Goal: Information Seeking & Learning: Learn about a topic

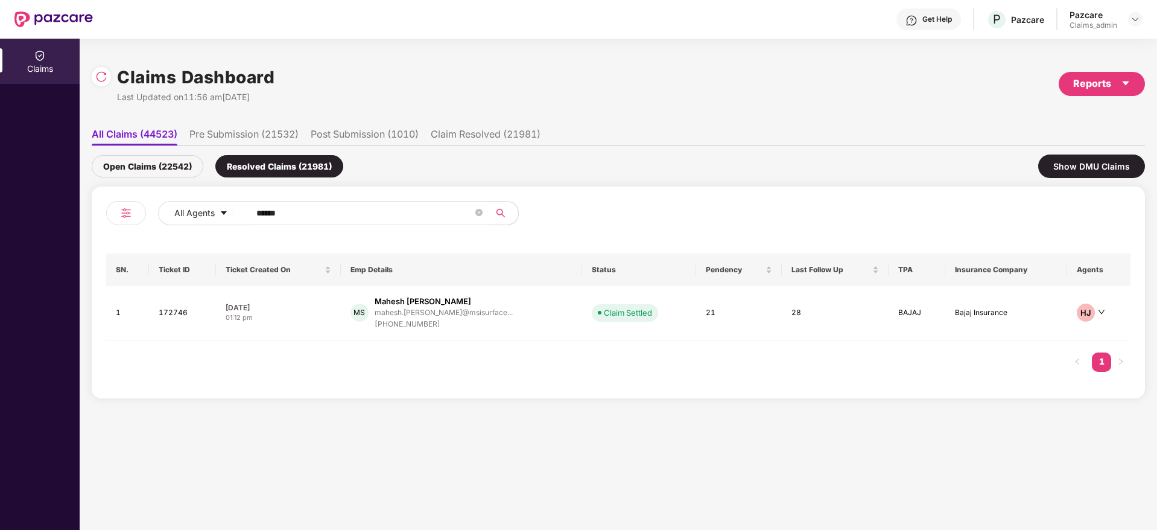
click at [304, 216] on input "******" at bounding box center [364, 213] width 217 height 18
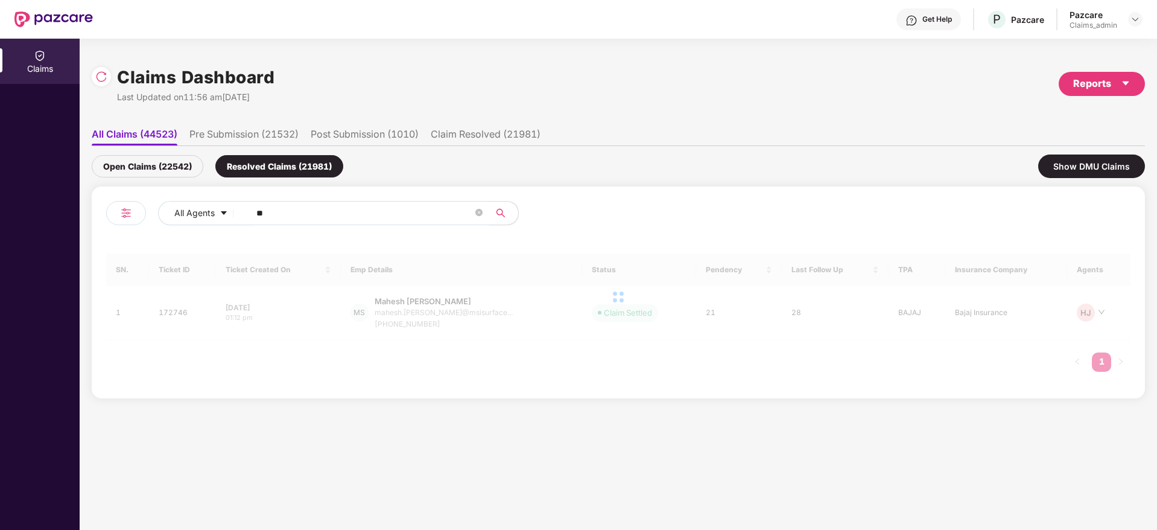
type input "***"
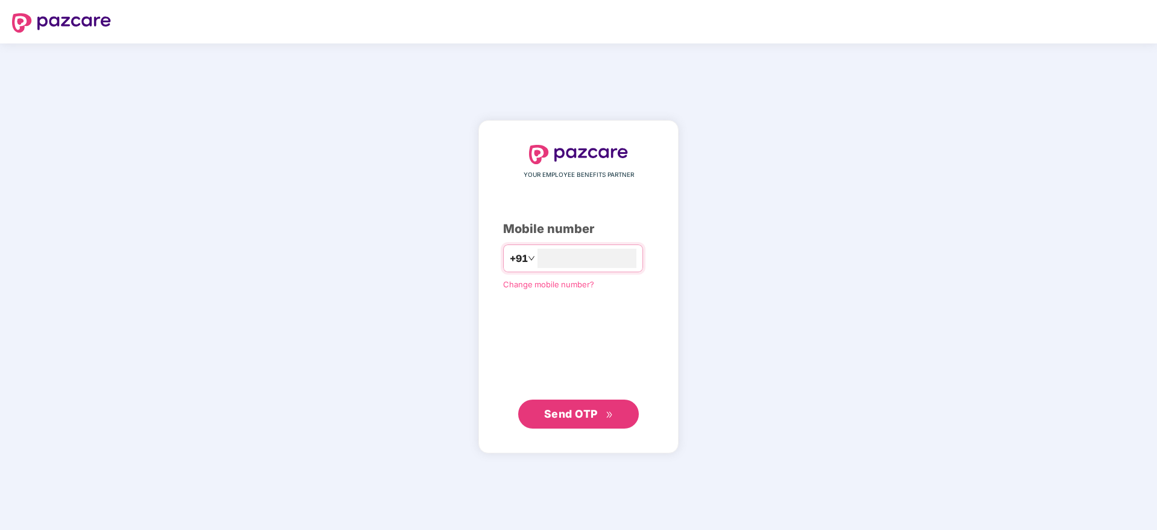
type input "*"
type input "**********"
click at [571, 416] on span "Send OTP" at bounding box center [571, 413] width 54 height 13
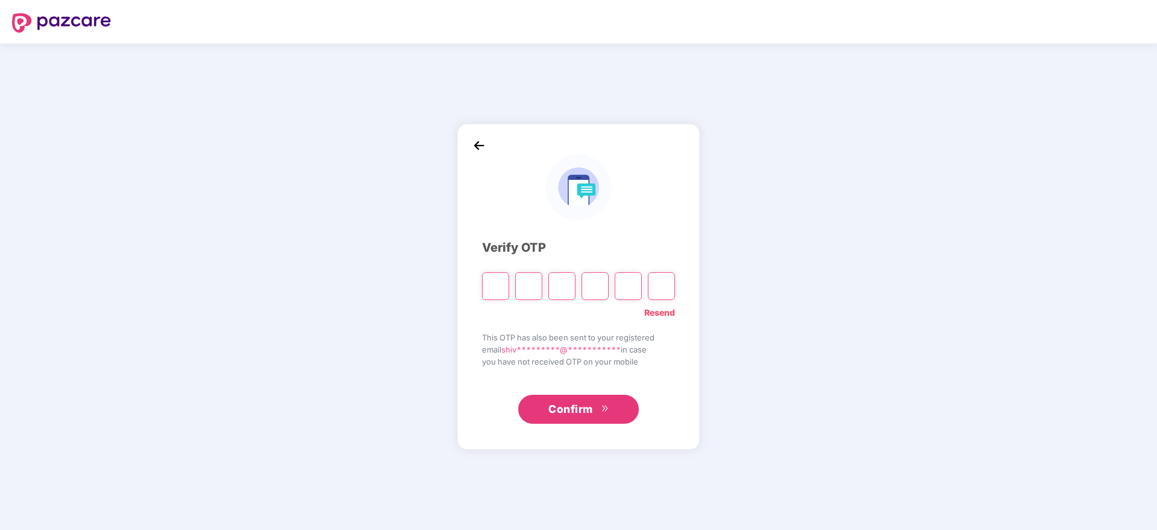
type input "*"
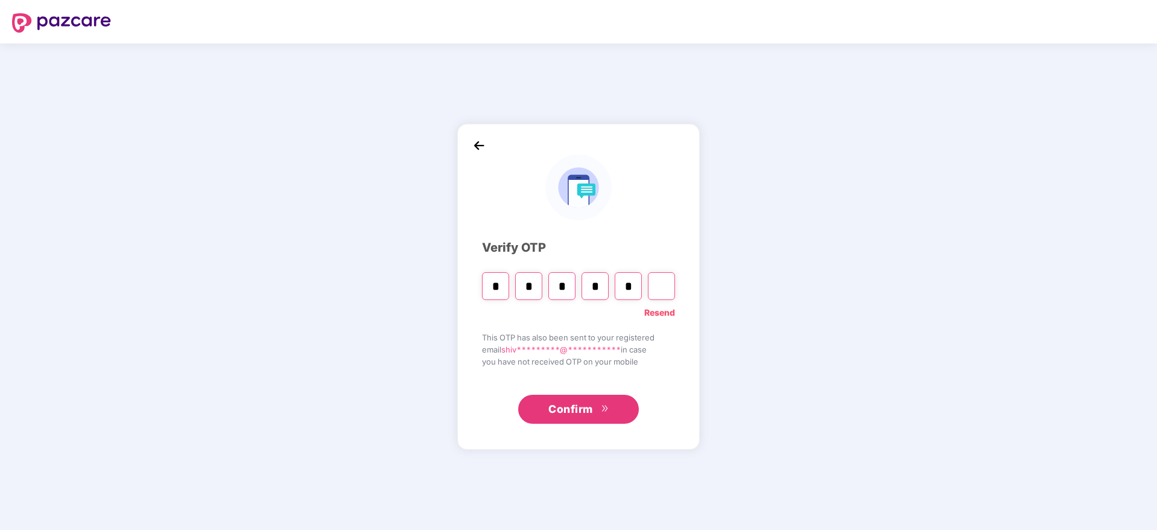
type input "*"
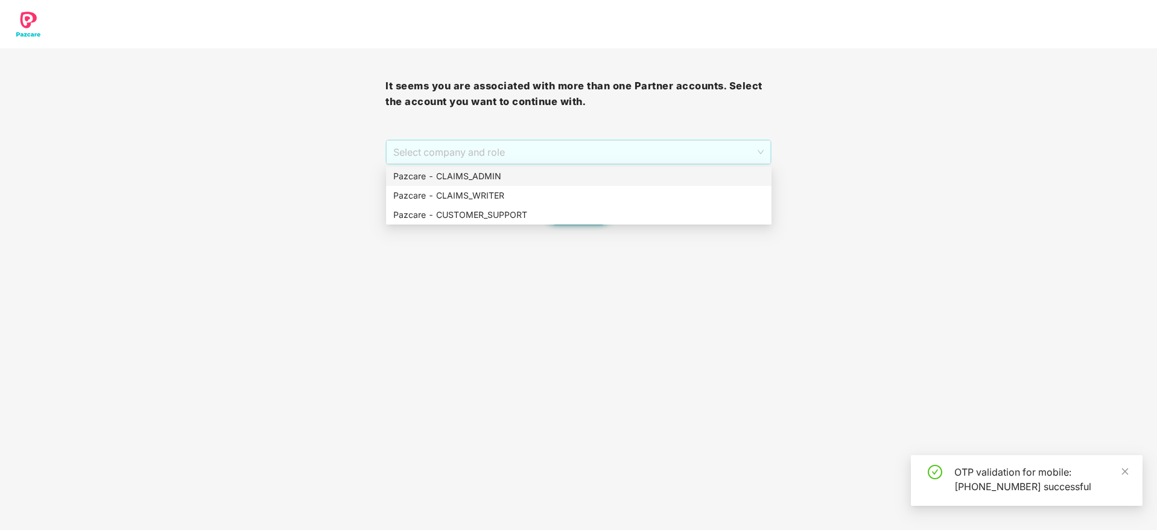
drag, startPoint x: 539, startPoint y: 146, endPoint x: 545, endPoint y: 176, distance: 30.9
click at [545, 176] on body "It seems you are associated with more than one Partner accounts. Select the acc…" at bounding box center [578, 265] width 1157 height 530
click at [545, 176] on div "Pazcare - CLAIMS_ADMIN" at bounding box center [578, 175] width 371 height 13
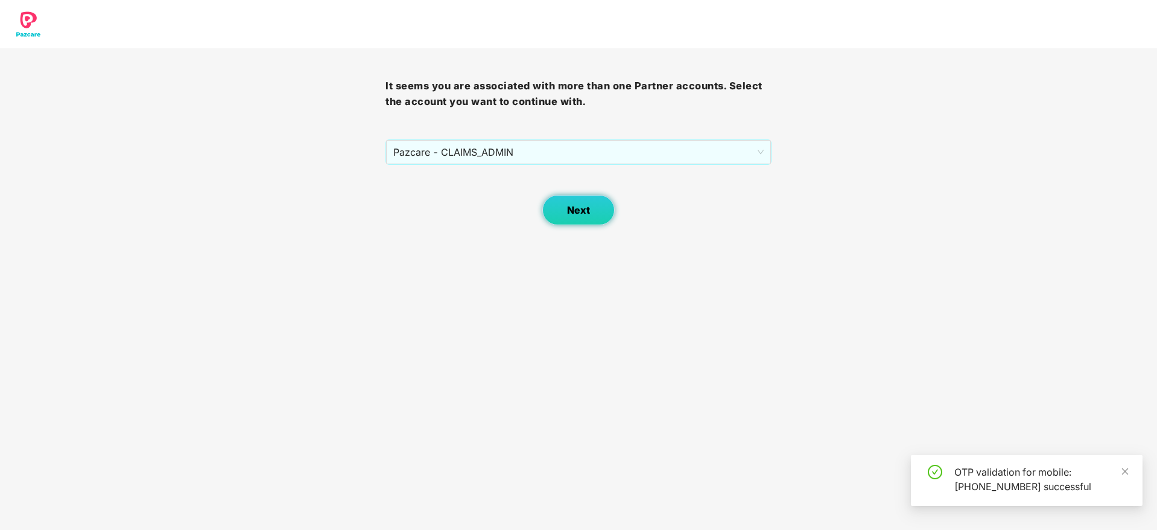
click at [572, 213] on span "Next" at bounding box center [578, 209] width 23 height 11
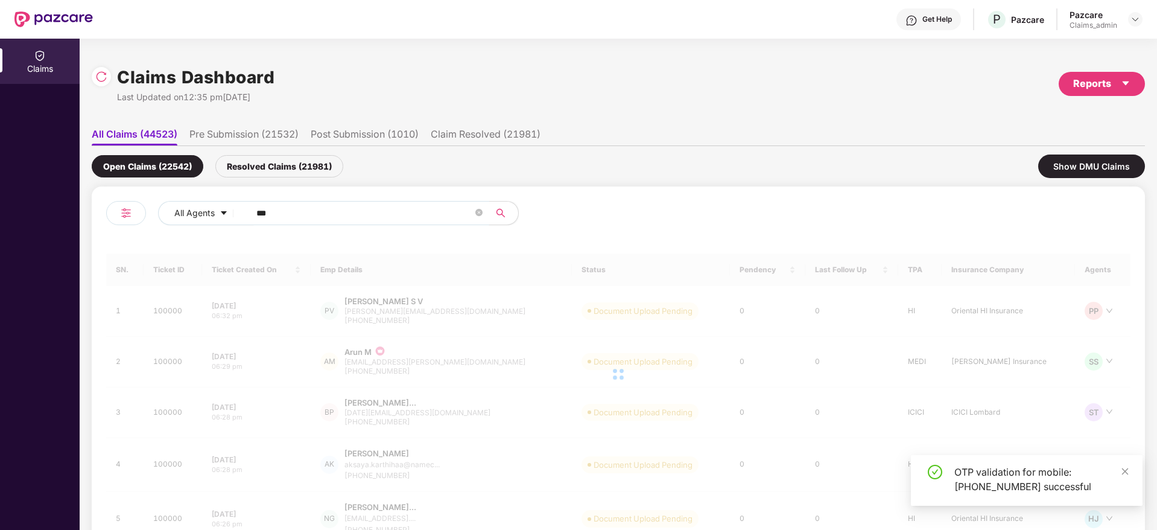
click at [303, 218] on input "***" at bounding box center [364, 213] width 217 height 18
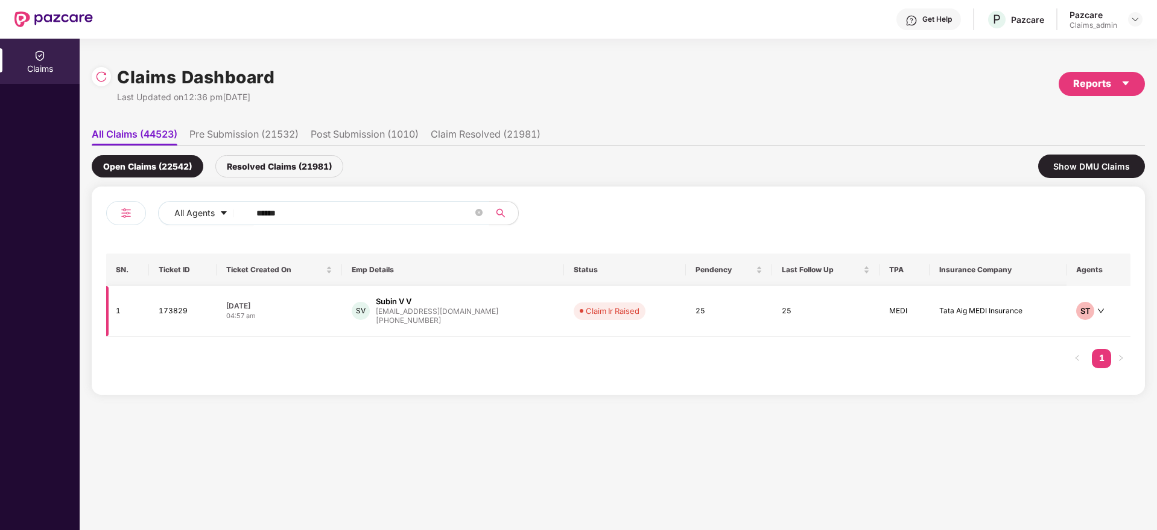
type input "******"
click at [404, 318] on div "+917500944594" at bounding box center [437, 320] width 122 height 11
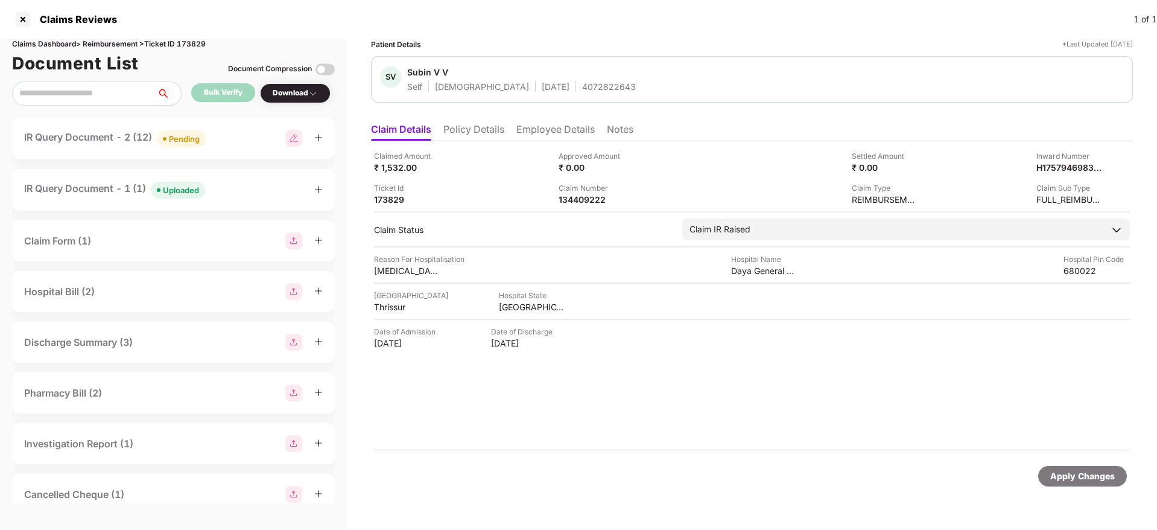
click at [110, 138] on div "IR Query Document - 2 (12) Pending" at bounding box center [115, 138] width 182 height 17
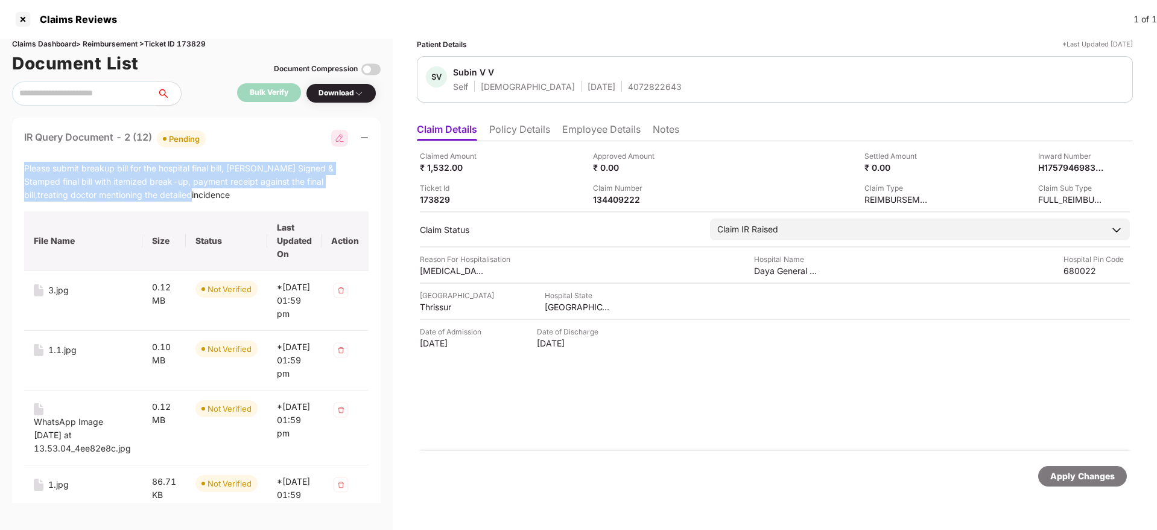
copy div "Please submit breakup bill for the hospital final bill, Duly Signed & Stamped f…"
drag, startPoint x: 22, startPoint y: 162, endPoint x: 182, endPoint y: 195, distance: 162.7
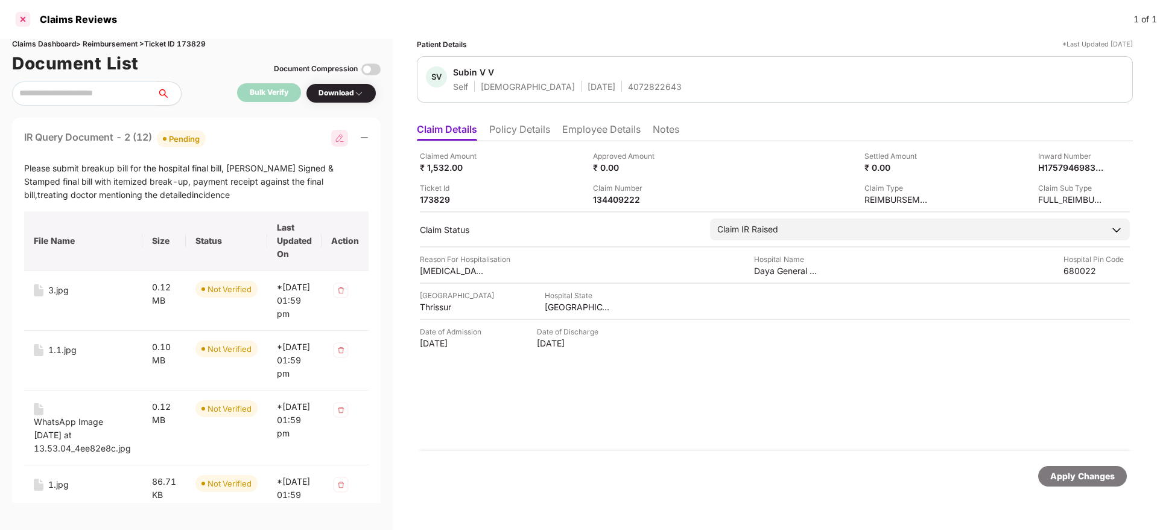
click at [25, 17] on div at bounding box center [22, 19] width 19 height 19
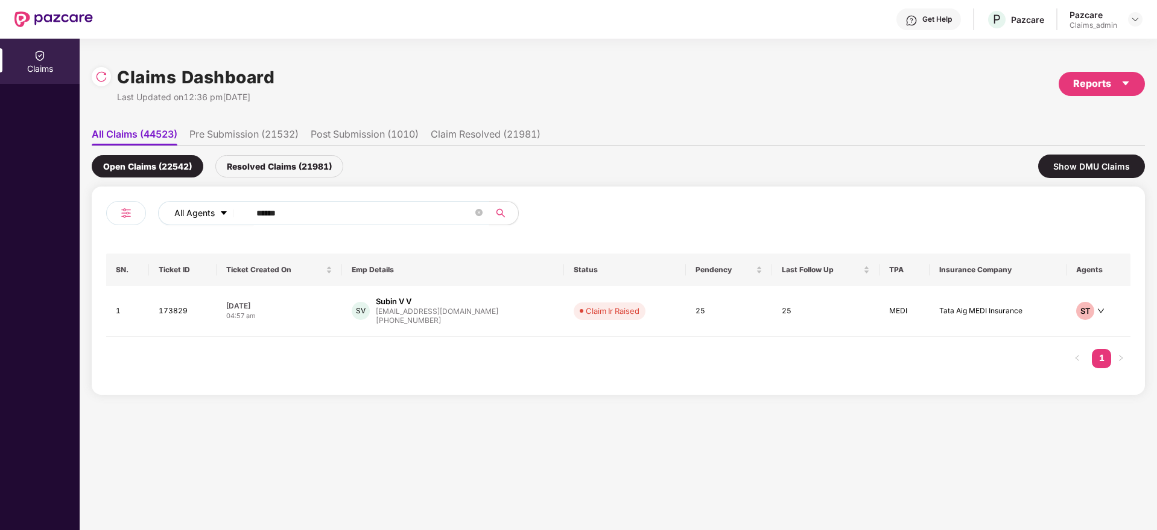
drag, startPoint x: 306, startPoint y: 218, endPoint x: 176, endPoint y: 211, distance: 131.1
click at [176, 211] on div "All Agents ******" at bounding box center [465, 213] width 615 height 24
paste input "text"
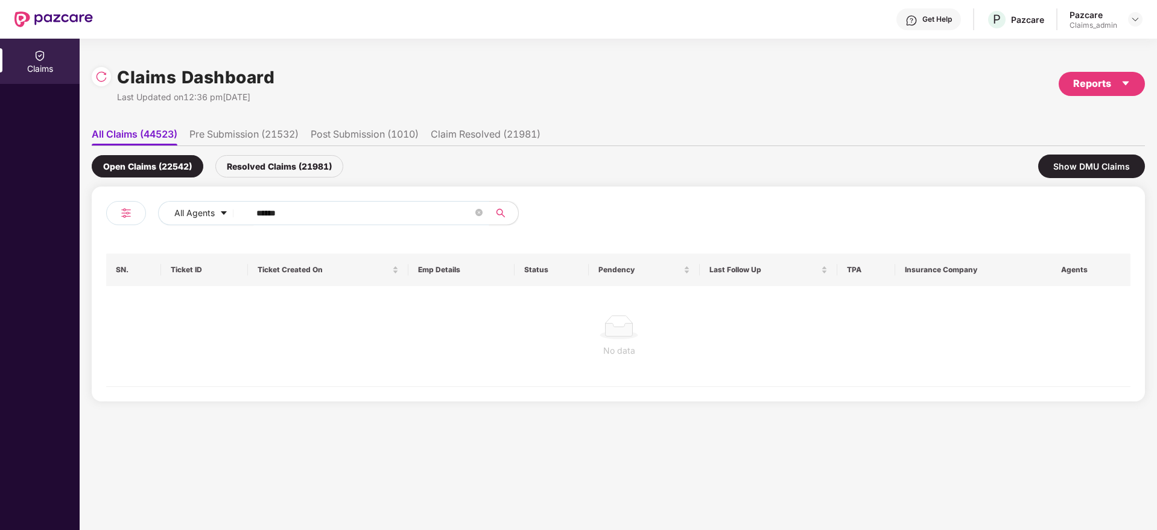
type input "******"
click at [264, 163] on div "Resolved Claims (21981)" at bounding box center [279, 166] width 128 height 22
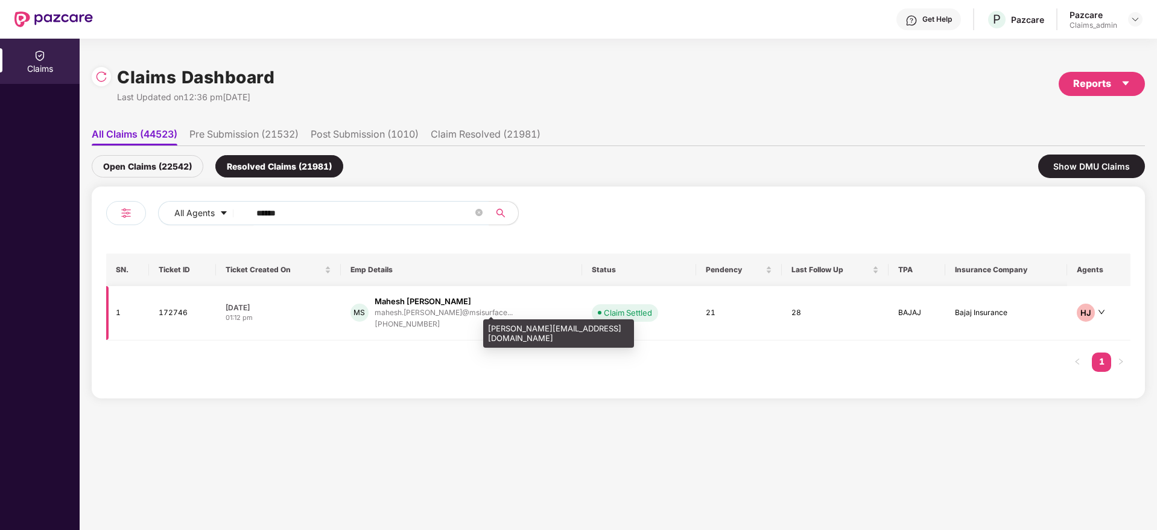
click at [411, 312] on div "mahesh.shet@msisurface..." at bounding box center [444, 312] width 138 height 8
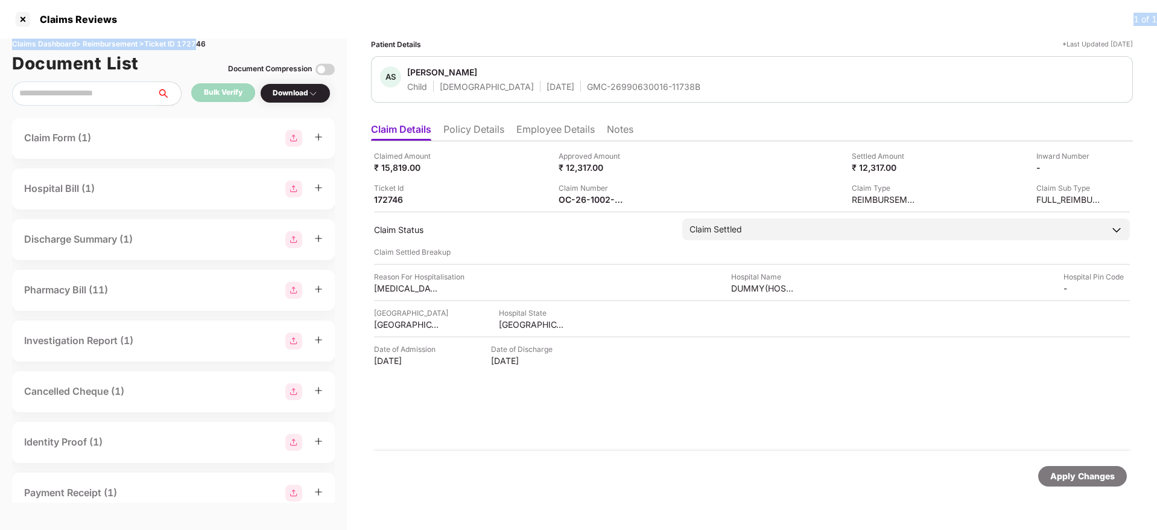
drag, startPoint x: 197, startPoint y: 34, endPoint x: 203, endPoint y: 42, distance: 10.0
click at [203, 42] on div "Claims Reviews 1 of 1 Claims Dashboard > Reimbursement > Ticket ID 172746 Docum…" at bounding box center [578, 265] width 1157 height 530
click at [203, 42] on div "Claims Dashboard > Reimbursement > Ticket ID 172746" at bounding box center [173, 44] width 323 height 11
click at [24, 21] on div at bounding box center [22, 19] width 19 height 19
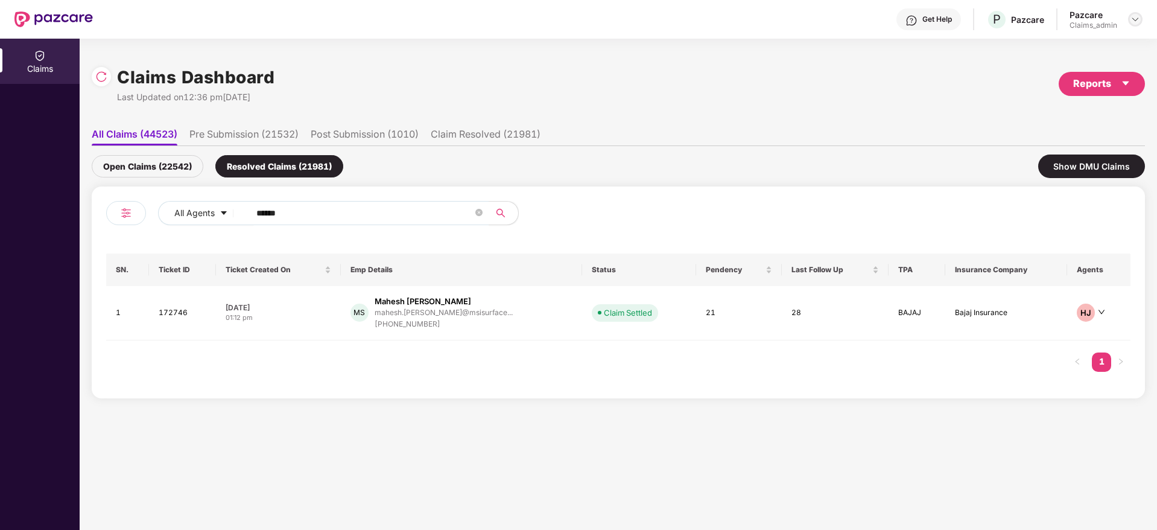
click at [1137, 17] on img at bounding box center [1135, 19] width 10 height 10
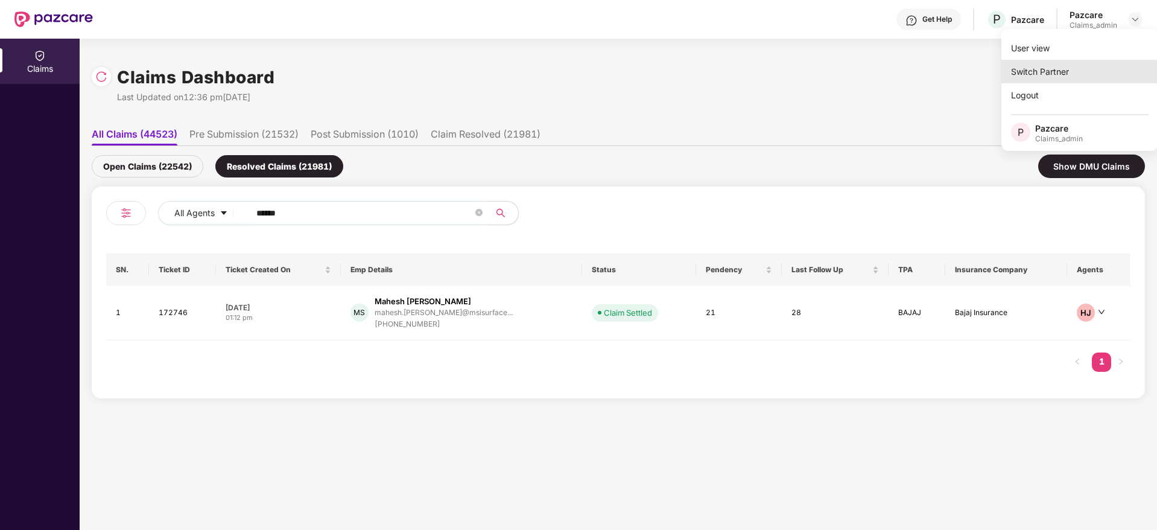
click at [1048, 74] on div "Switch Partner" at bounding box center [1079, 72] width 157 height 24
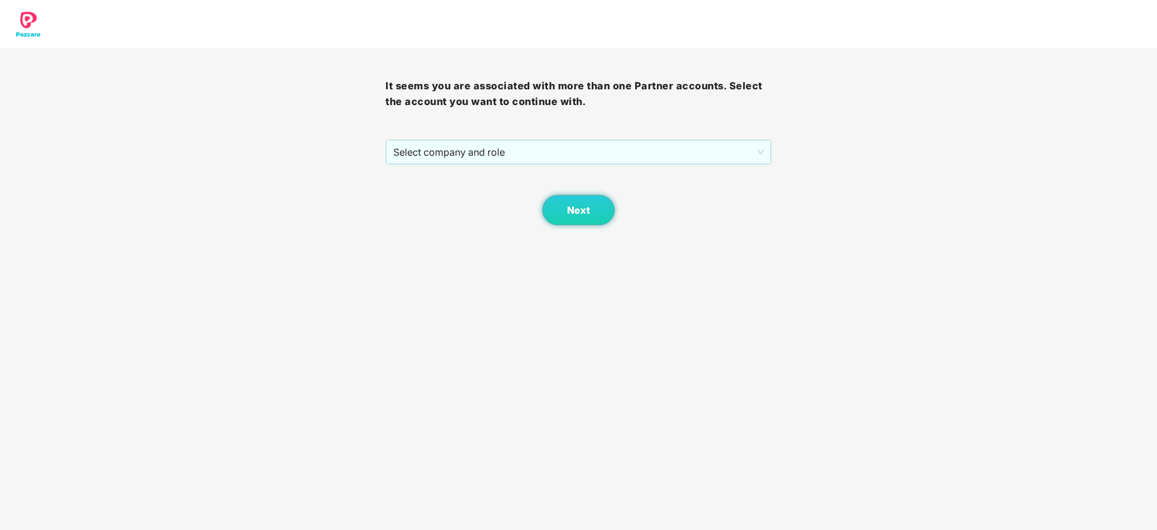
drag, startPoint x: 471, startPoint y: 159, endPoint x: 454, endPoint y: 165, distance: 18.5
click at [471, 158] on span "Select company and role" at bounding box center [578, 152] width 370 height 23
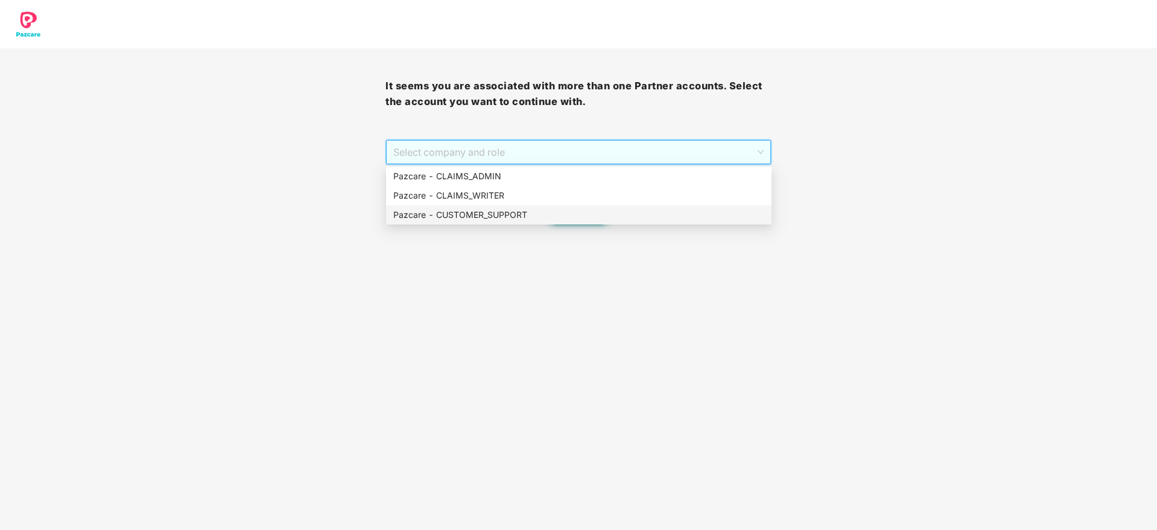
drag, startPoint x: 457, startPoint y: 224, endPoint x: 463, endPoint y: 223, distance: 6.9
click at [457, 224] on div "Next" at bounding box center [577, 195] width 385 height 60
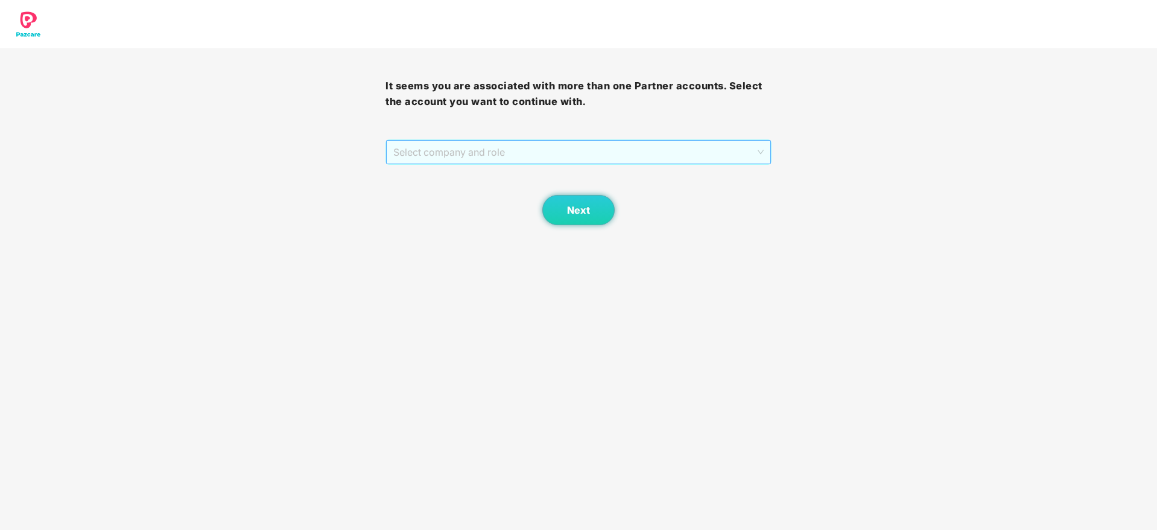
click at [414, 151] on span "Select company and role" at bounding box center [578, 152] width 370 height 23
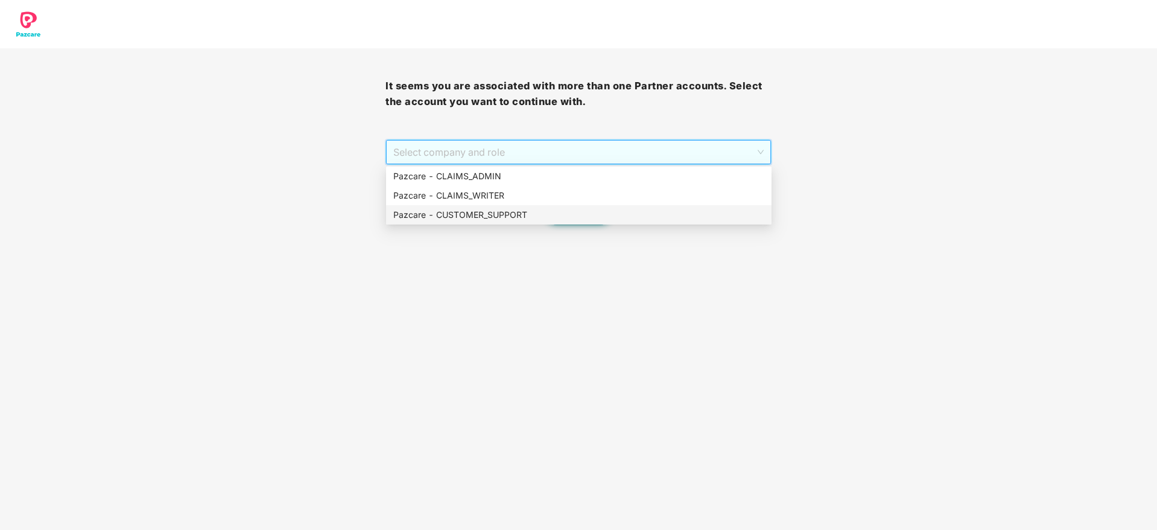
drag, startPoint x: 401, startPoint y: 212, endPoint x: 495, endPoint y: 223, distance: 94.7
click at [401, 214] on div "Pazcare - CUSTOMER_SUPPORT" at bounding box center [578, 214] width 371 height 13
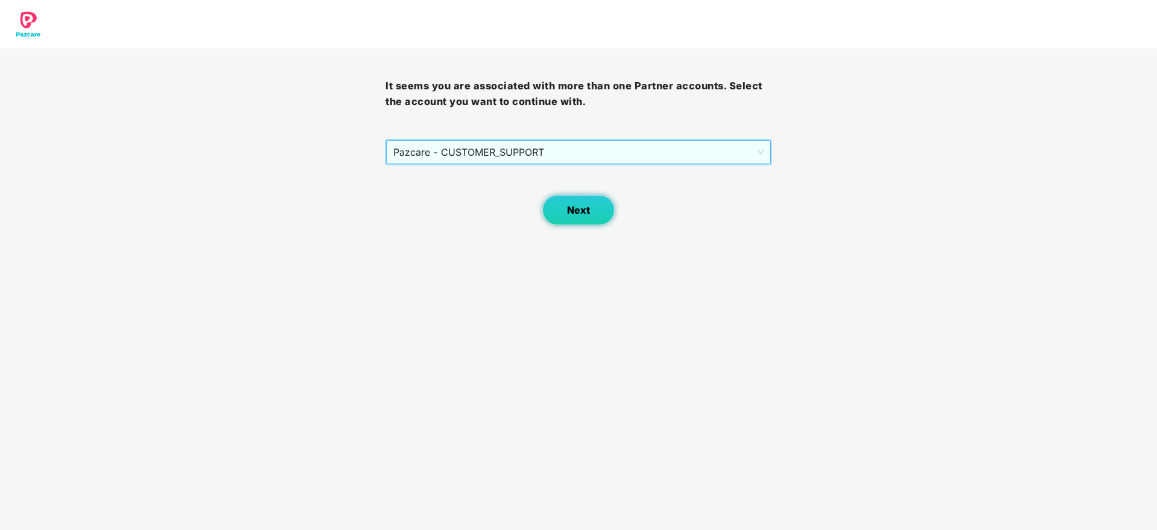
click at [572, 211] on span "Next" at bounding box center [578, 209] width 23 height 11
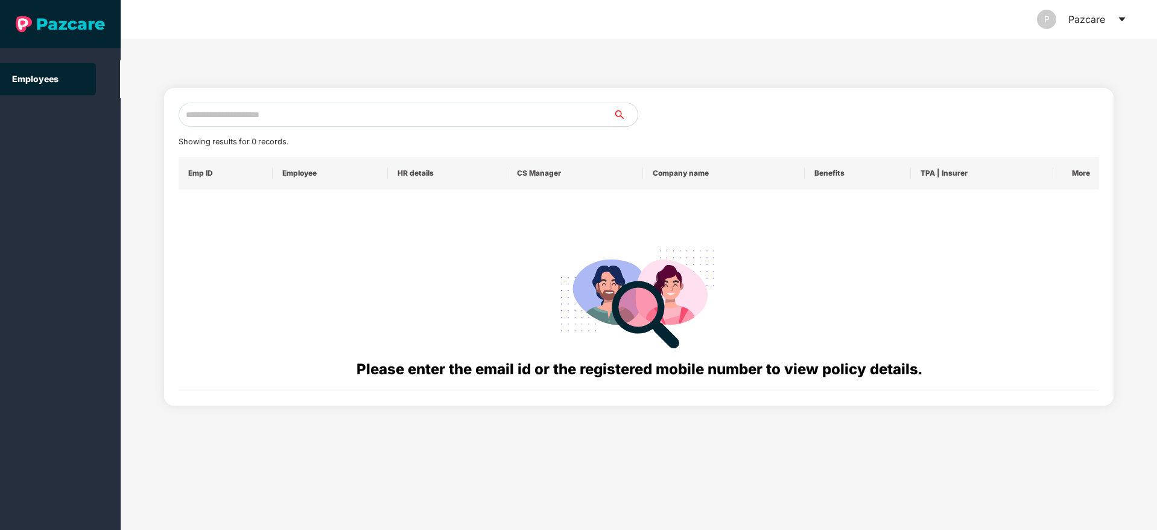
click at [241, 119] on input "text" at bounding box center [396, 115] width 435 height 24
paste input "**********"
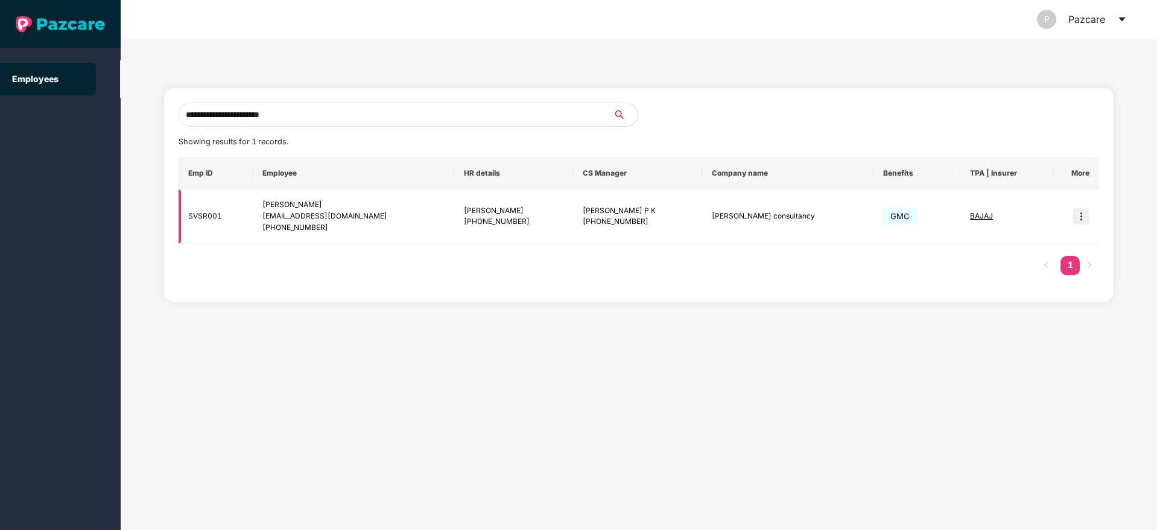
type input "**********"
click at [1078, 220] on img at bounding box center [1080, 215] width 17 height 17
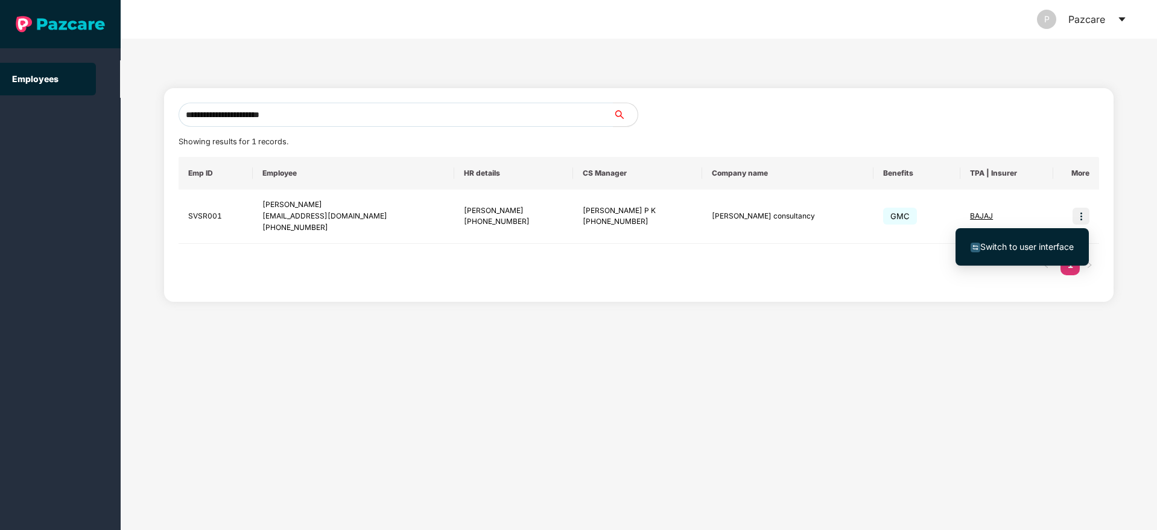
click at [999, 246] on span "Switch to user interface" at bounding box center [1026, 246] width 93 height 10
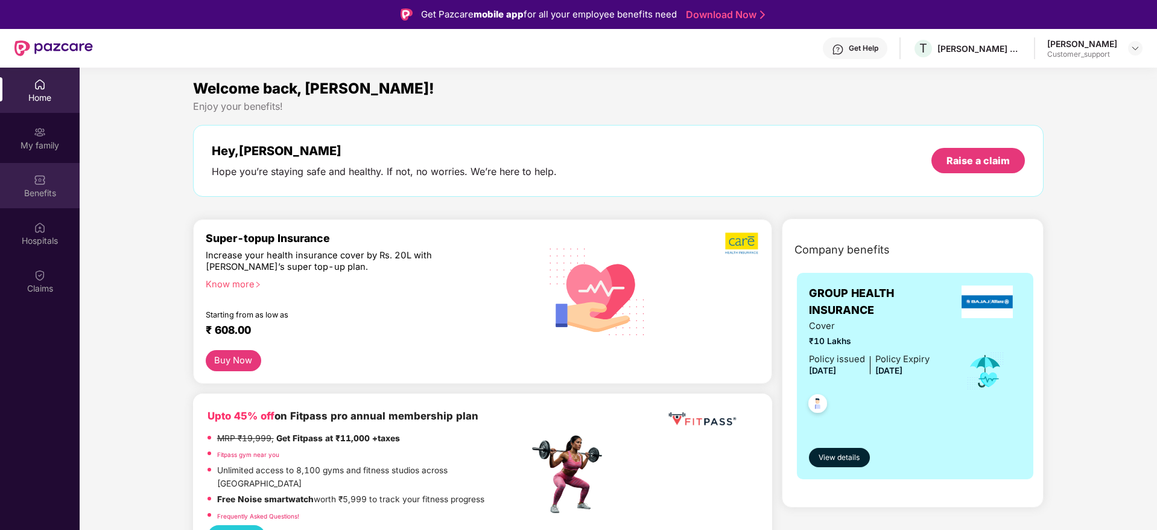
click at [52, 205] on div "Benefits" at bounding box center [40, 185] width 80 height 45
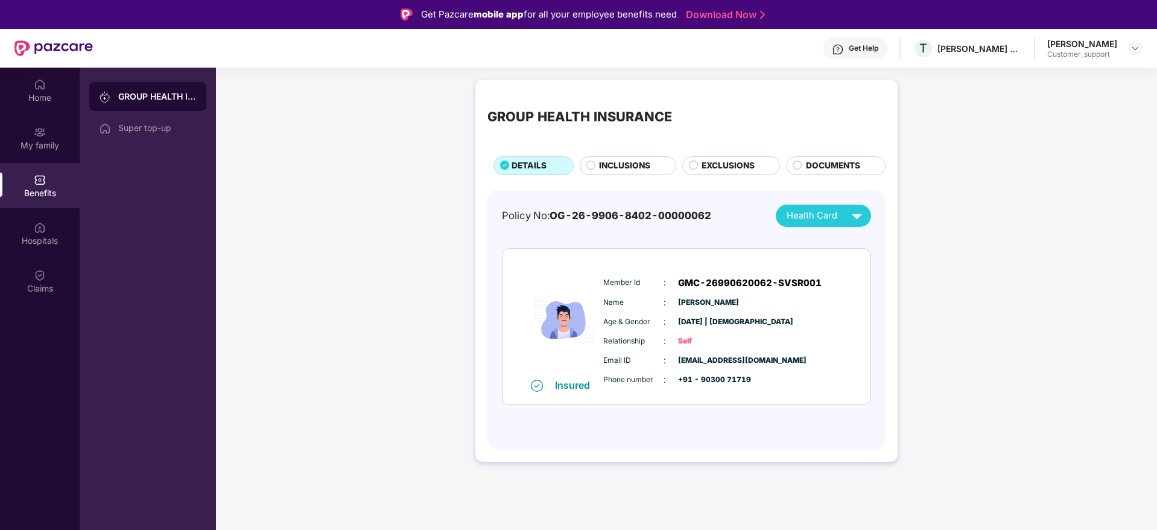
click at [621, 172] on span "INCLUSIONS" at bounding box center [624, 165] width 51 height 13
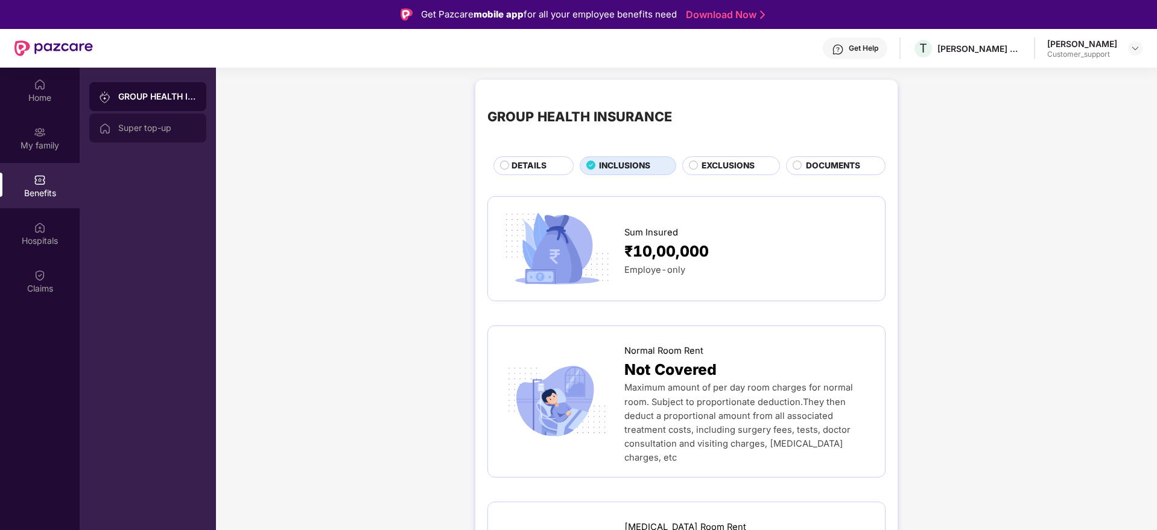
click at [123, 139] on div "Super top-up" at bounding box center [147, 127] width 117 height 29
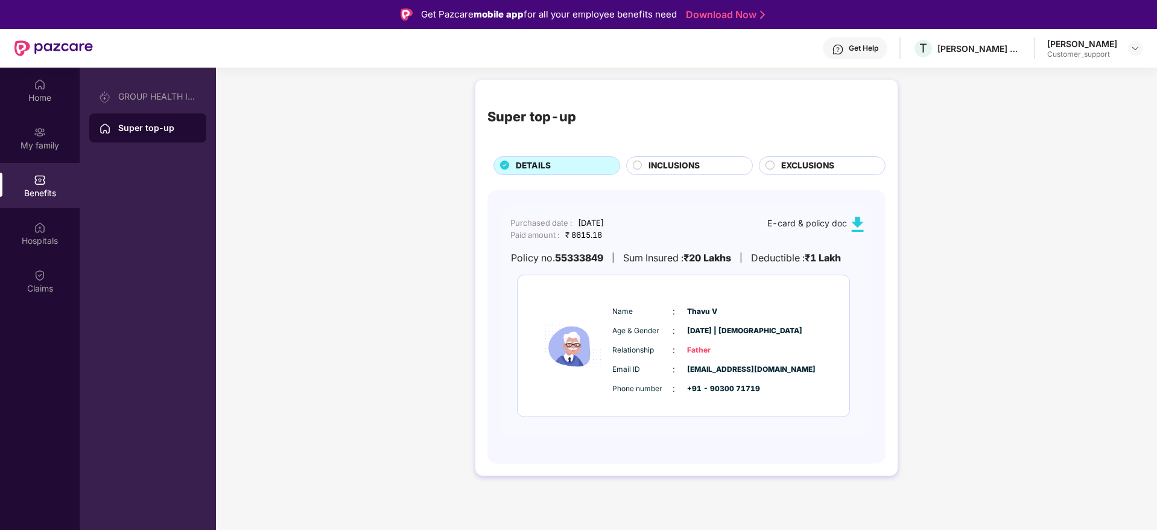
drag, startPoint x: 693, startPoint y: 166, endPoint x: 659, endPoint y: 180, distance: 37.1
click at [692, 165] on span "INCLUSIONS" at bounding box center [673, 165] width 51 height 13
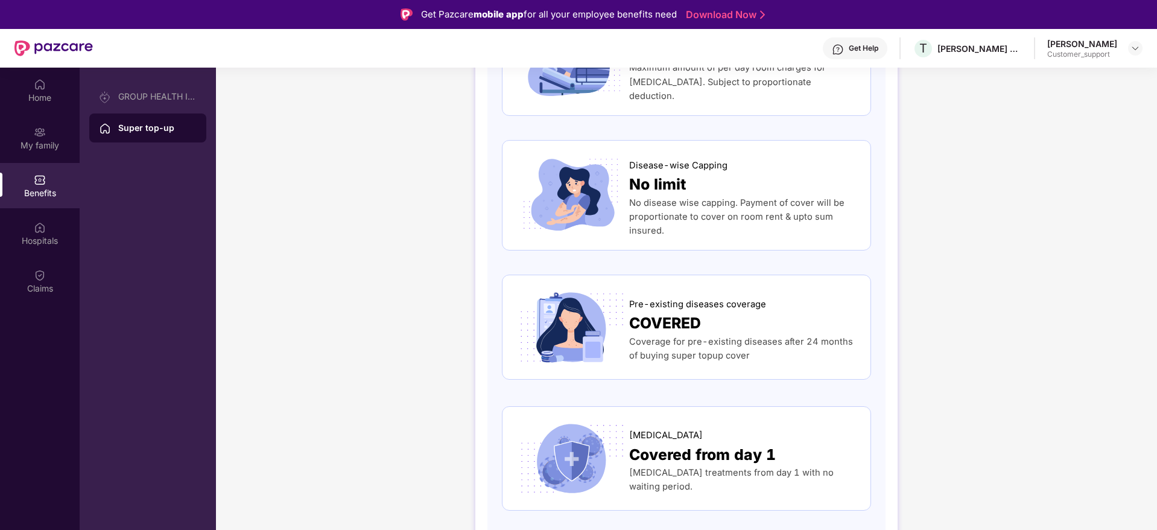
scroll to position [362, 0]
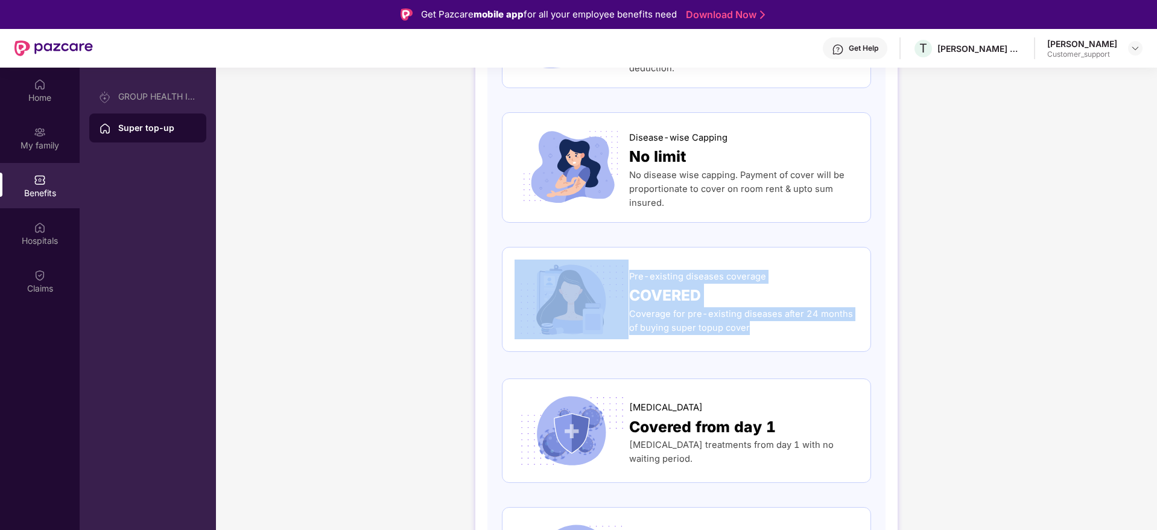
drag, startPoint x: 747, startPoint y: 329, endPoint x: 626, endPoint y: 267, distance: 136.5
click at [626, 267] on div "Pre-existing diseases coverage COVERED Coverage for pre-existing diseases after…" at bounding box center [687, 299] width 344 height 80
copy div "Pre-existing diseases coverage COVERED Coverage for pre-existing diseases after…"
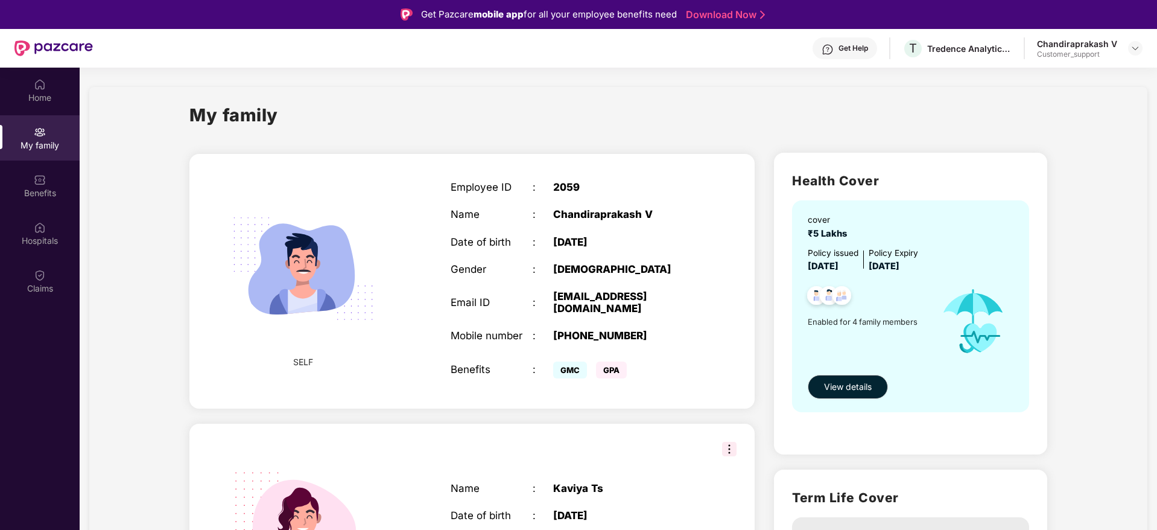
click at [1141, 41] on div at bounding box center [1135, 48] width 14 height 14
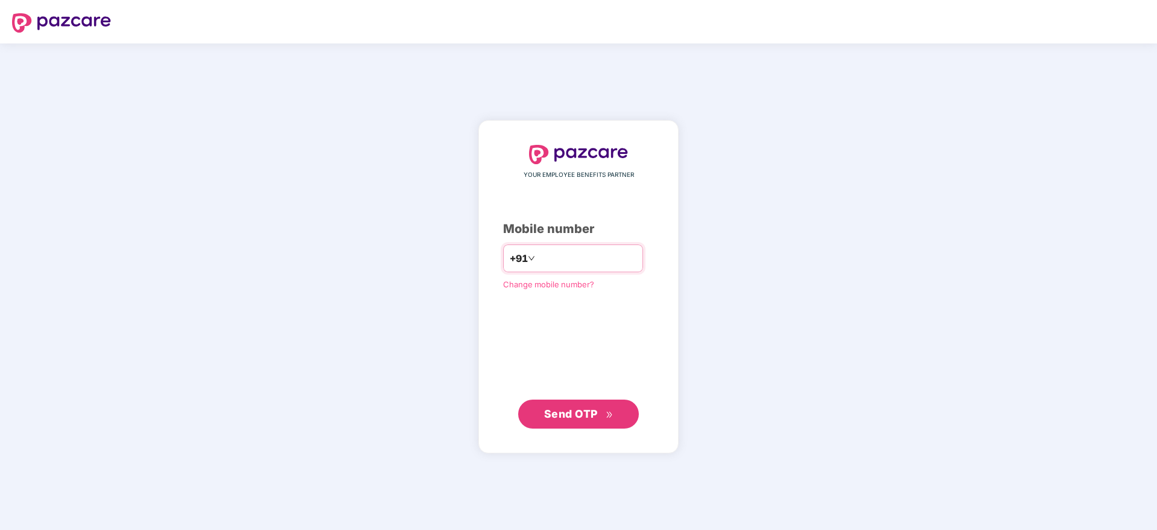
click at [554, 256] on input "number" at bounding box center [586, 258] width 99 height 19
type input "**********"
click at [571, 404] on button "Send OTP" at bounding box center [578, 413] width 121 height 29
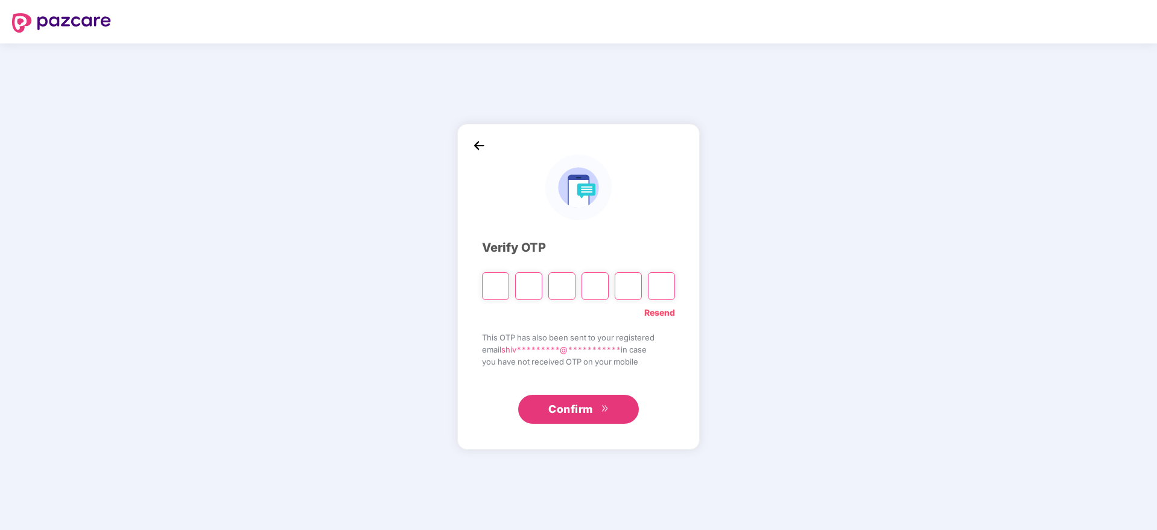
type input "*"
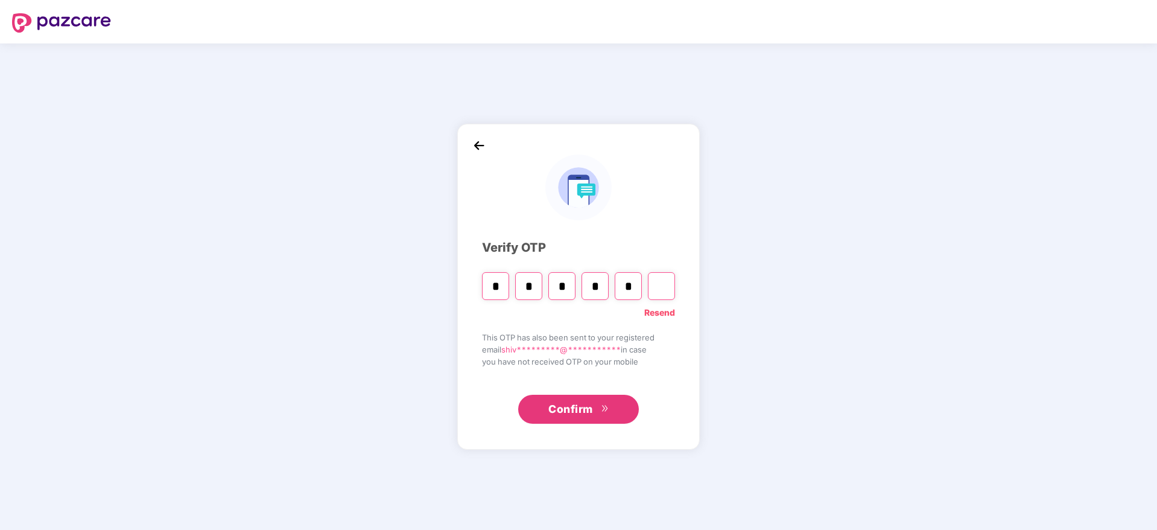
type input "*"
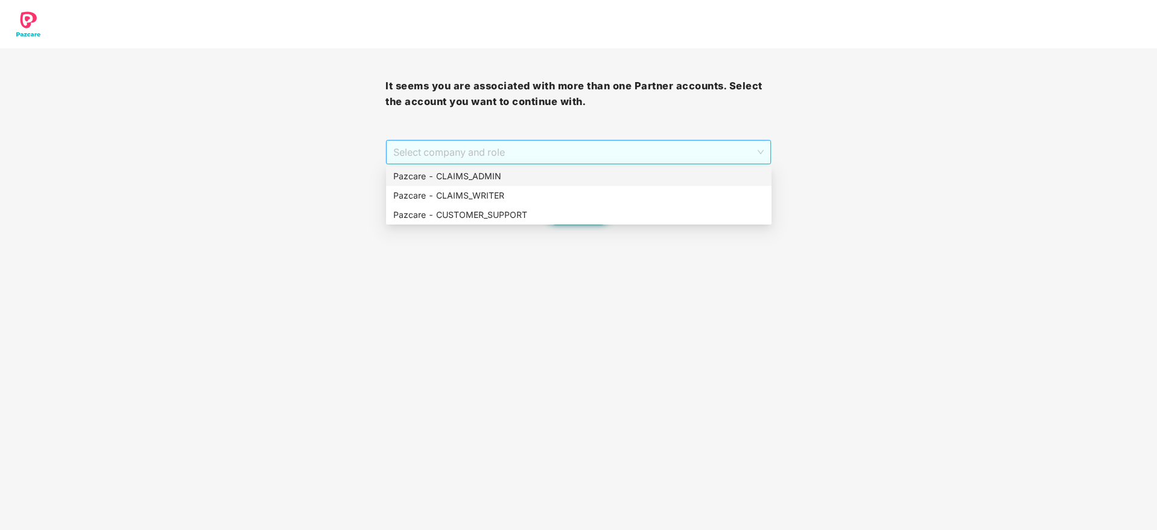
click at [514, 145] on span "Select company and role" at bounding box center [578, 152] width 370 height 23
click at [517, 176] on div "Pazcare - CLAIMS_ADMIN" at bounding box center [578, 175] width 371 height 13
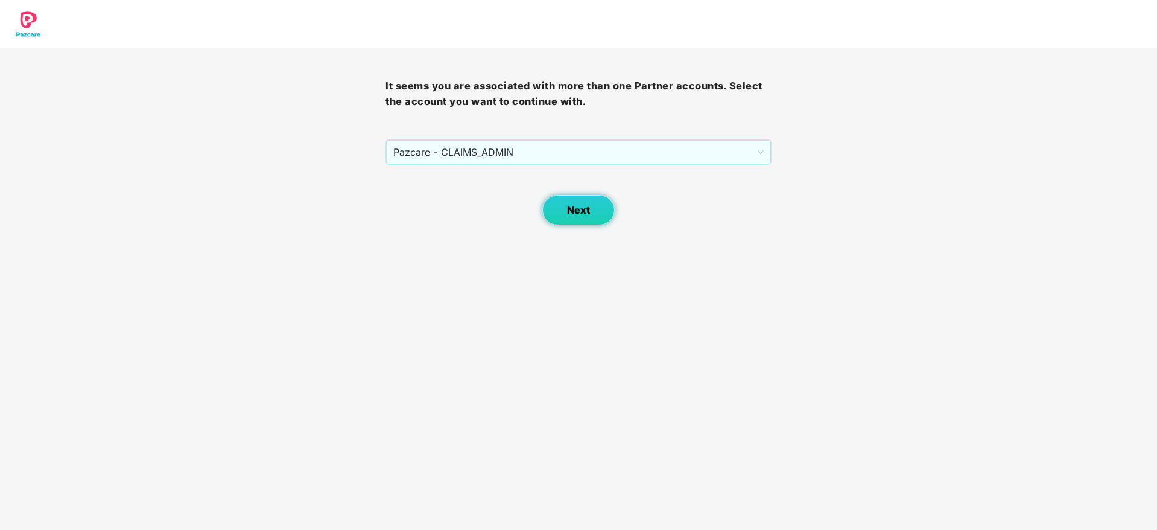
click at [594, 213] on button "Next" at bounding box center [578, 210] width 72 height 30
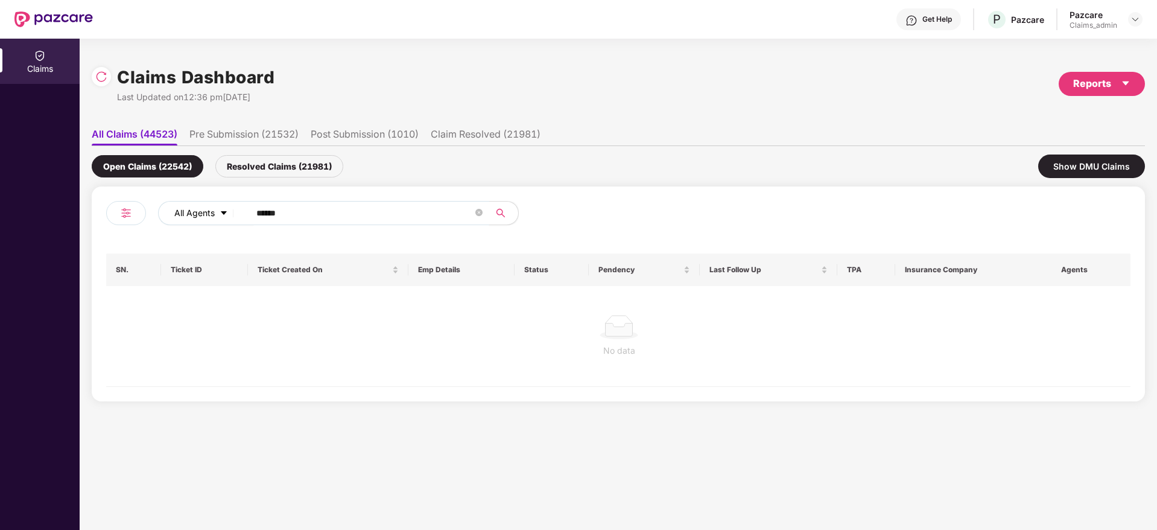
drag, startPoint x: 314, startPoint y: 214, endPoint x: 221, endPoint y: 212, distance: 93.5
click at [221, 212] on div "All Agents ******" at bounding box center [465, 213] width 615 height 24
drag, startPoint x: 1141, startPoint y: 24, endPoint x: 1133, endPoint y: 18, distance: 10.0
click at [1133, 18] on div at bounding box center [1135, 19] width 14 height 14
click at [1133, 18] on img at bounding box center [1135, 19] width 10 height 10
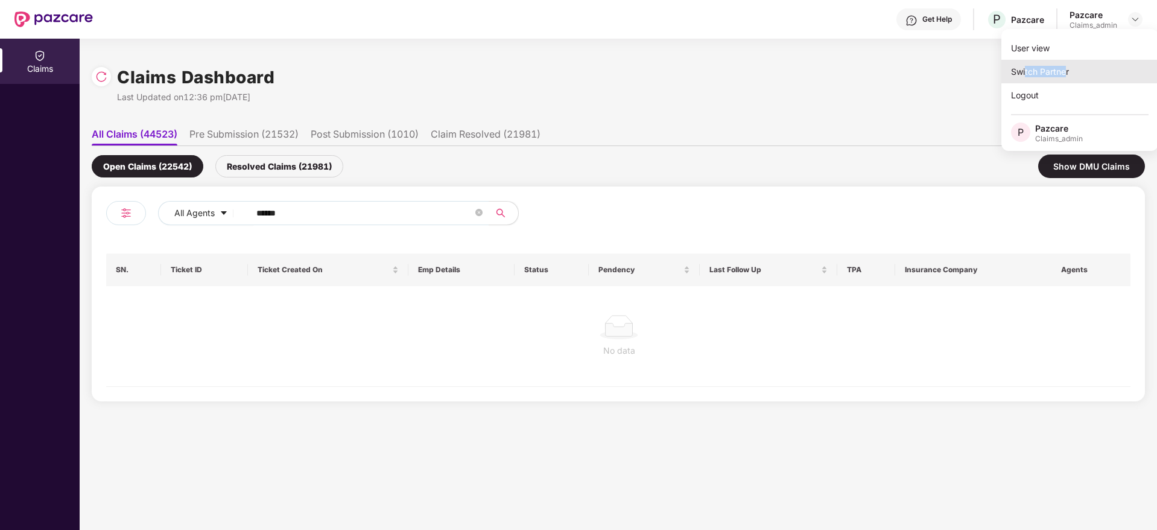
drag, startPoint x: 1066, startPoint y: 63, endPoint x: 1026, endPoint y: 71, distance: 41.2
click at [1026, 71] on div "Switch Partner" at bounding box center [1079, 72] width 157 height 24
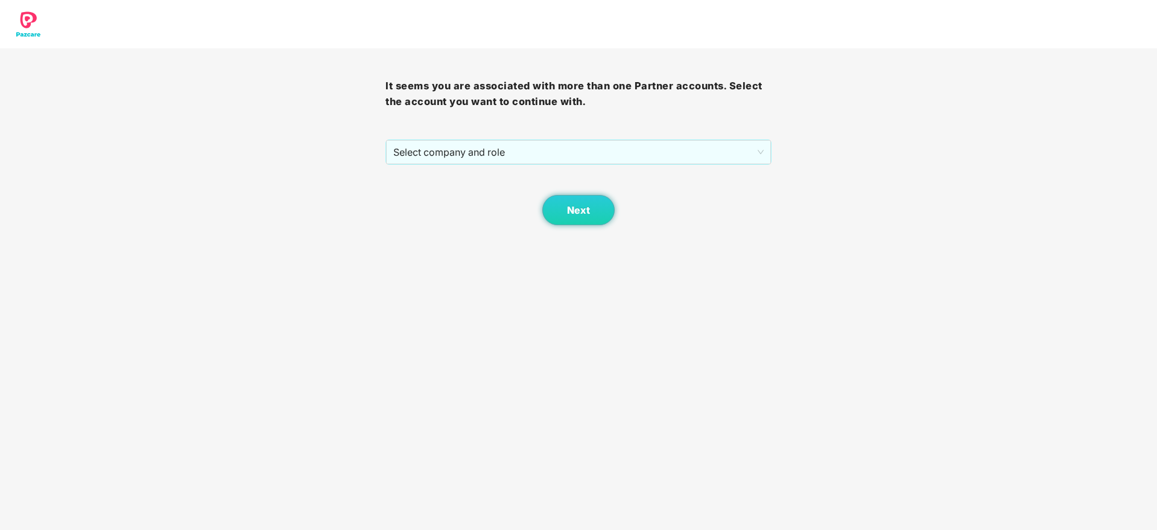
click at [1026, 71] on div "It seems you are associated with more than one Partner accounts. Select the acc…" at bounding box center [578, 112] width 1157 height 225
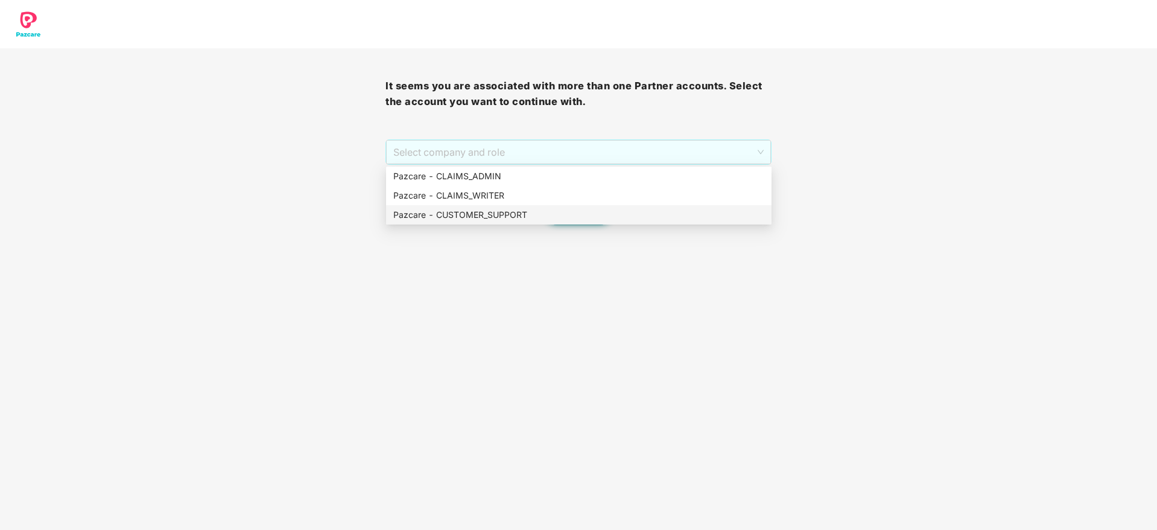
drag, startPoint x: 567, startPoint y: 159, endPoint x: 565, endPoint y: 211, distance: 51.9
click at [565, 211] on body "It seems you are associated with more than one Partner accounts. Select the acc…" at bounding box center [578, 265] width 1157 height 530
click at [565, 211] on div "Pazcare - CUSTOMER_SUPPORT" at bounding box center [578, 214] width 371 height 13
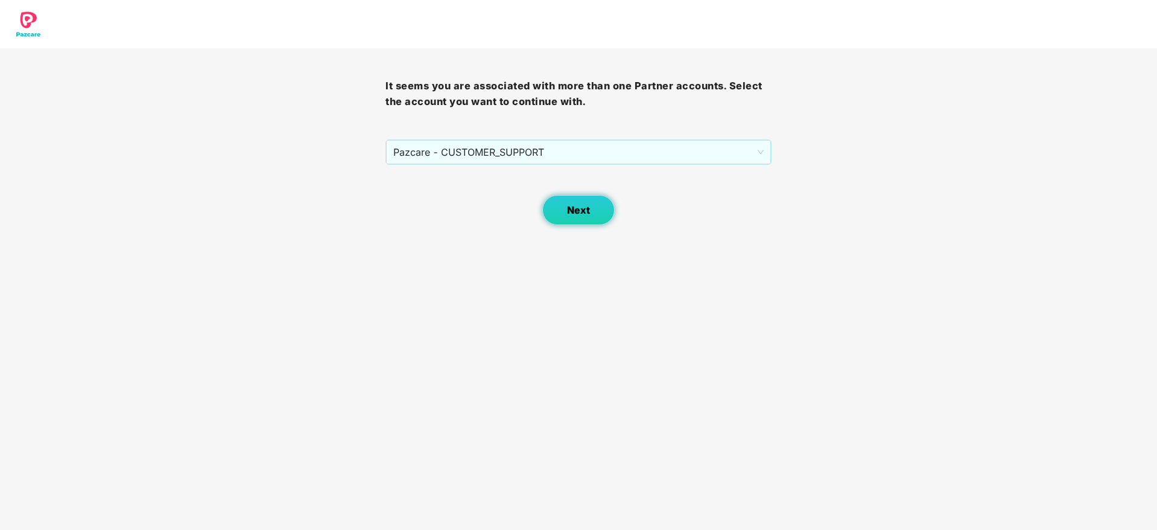
drag, startPoint x: 589, startPoint y: 204, endPoint x: 580, endPoint y: 201, distance: 9.4
click at [580, 201] on button "Next" at bounding box center [578, 210] width 72 height 30
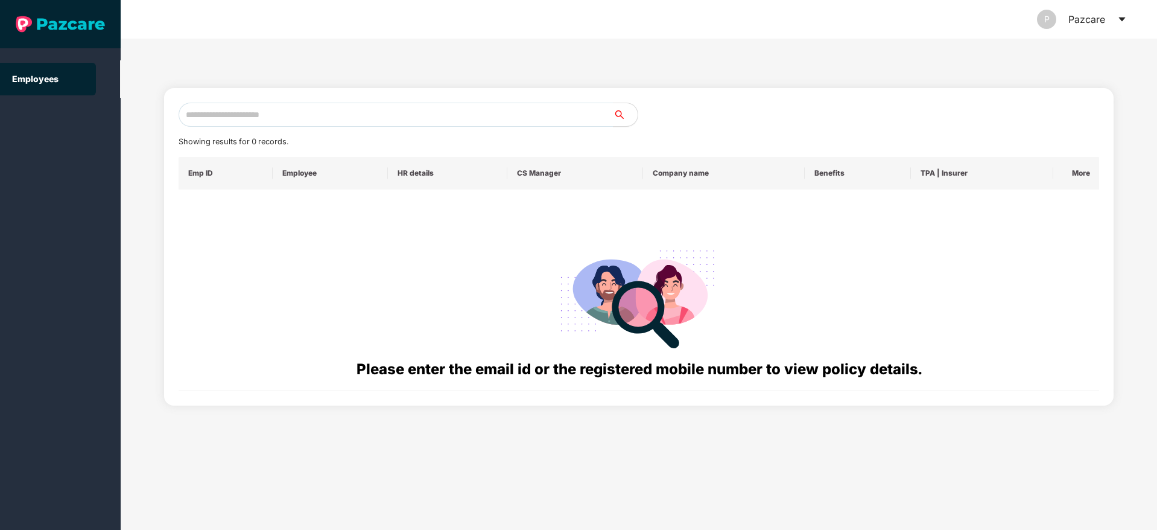
click at [580, 201] on div "Please enter the email id or the registered mobile number to view policy detail…" at bounding box center [639, 290] width 902 height 182
click at [389, 121] on input "text" at bounding box center [396, 115] width 435 height 24
paste input "**********"
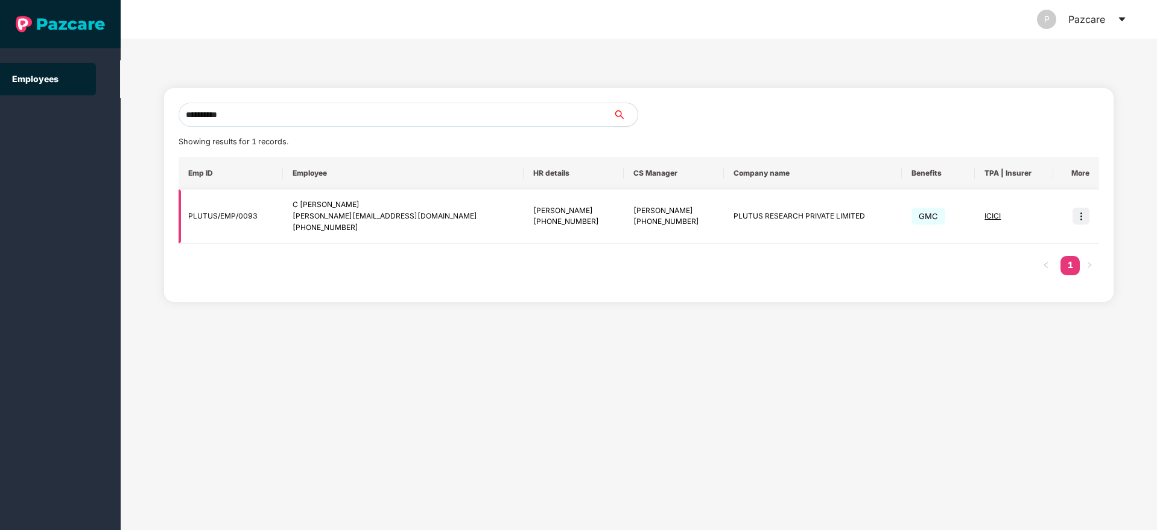
type input "**********"
click at [1080, 214] on img at bounding box center [1080, 215] width 17 height 17
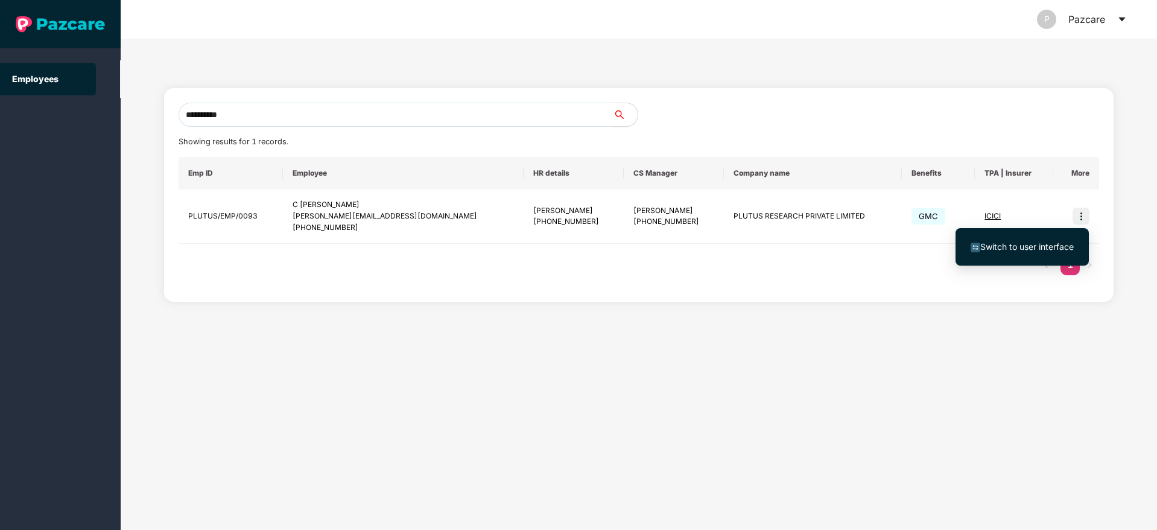
click at [1033, 246] on span "Switch to user interface" at bounding box center [1026, 246] width 93 height 10
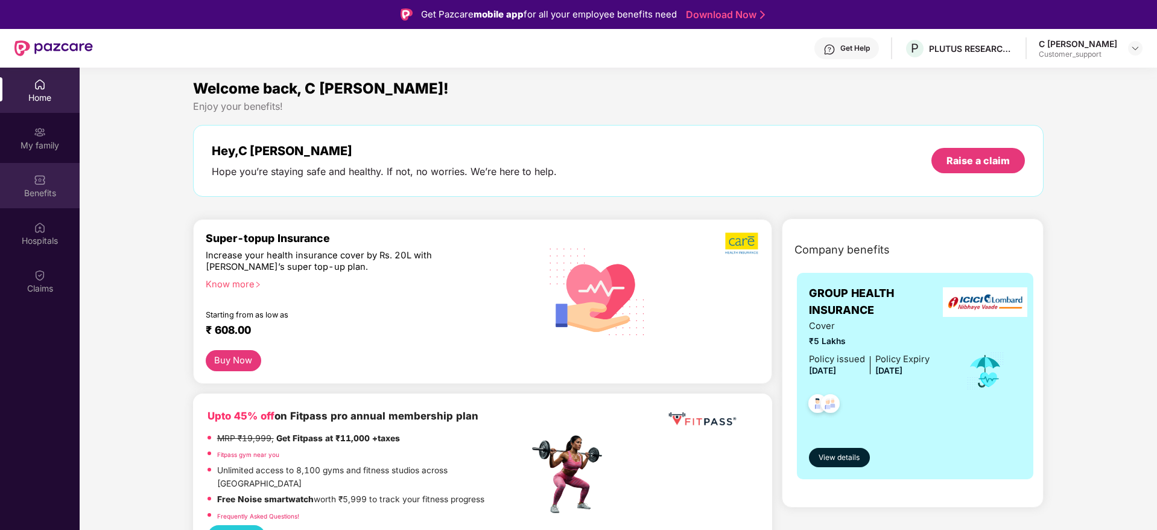
click at [35, 190] on div "Benefits" at bounding box center [40, 193] width 80 height 12
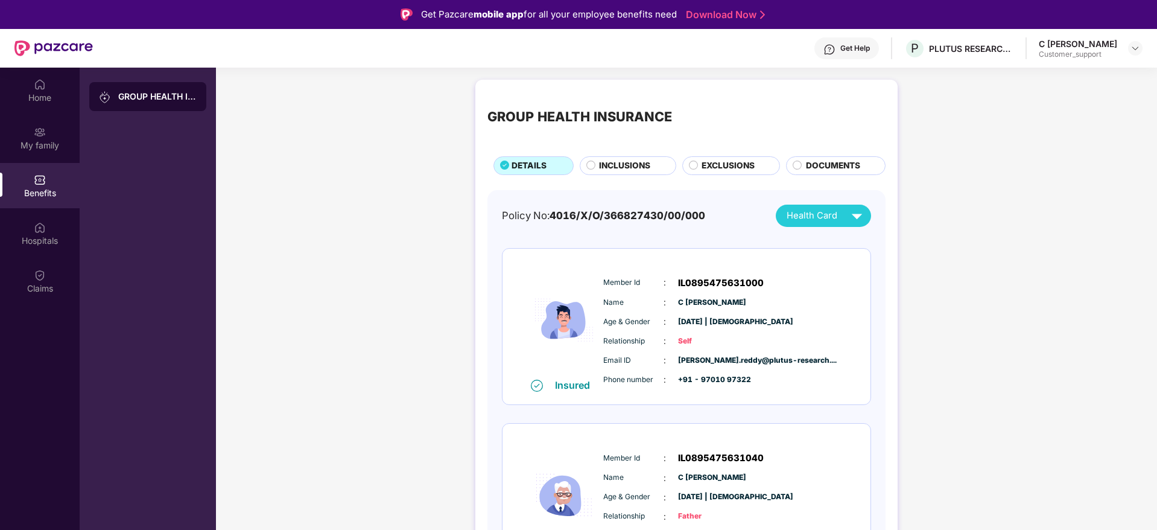
click at [606, 157] on div "INCLUSIONS" at bounding box center [628, 165] width 97 height 19
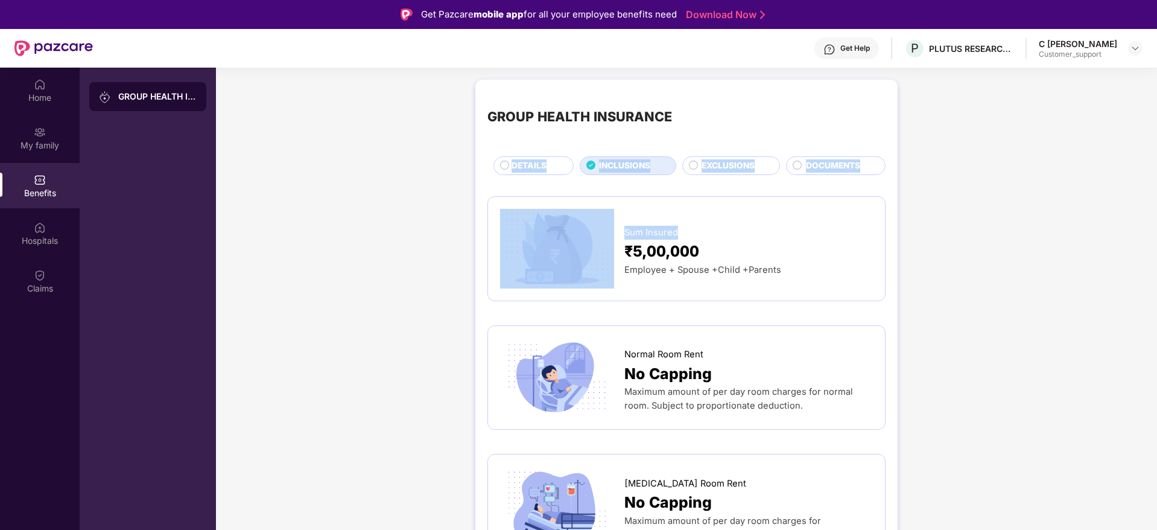
drag, startPoint x: 1152, startPoint y: 120, endPoint x: 1147, endPoint y: 239, distance: 119.5
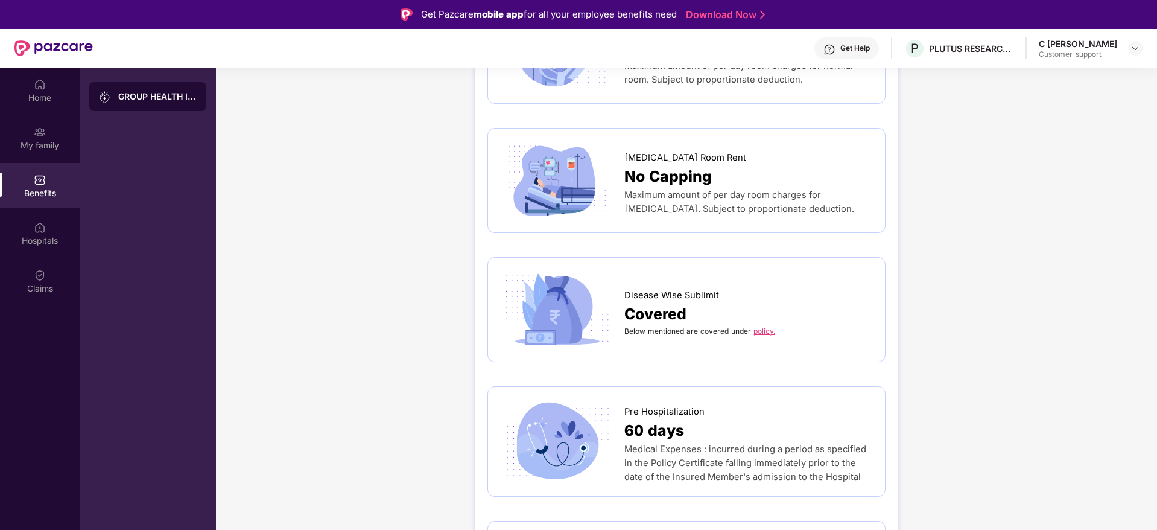
scroll to position [362, 0]
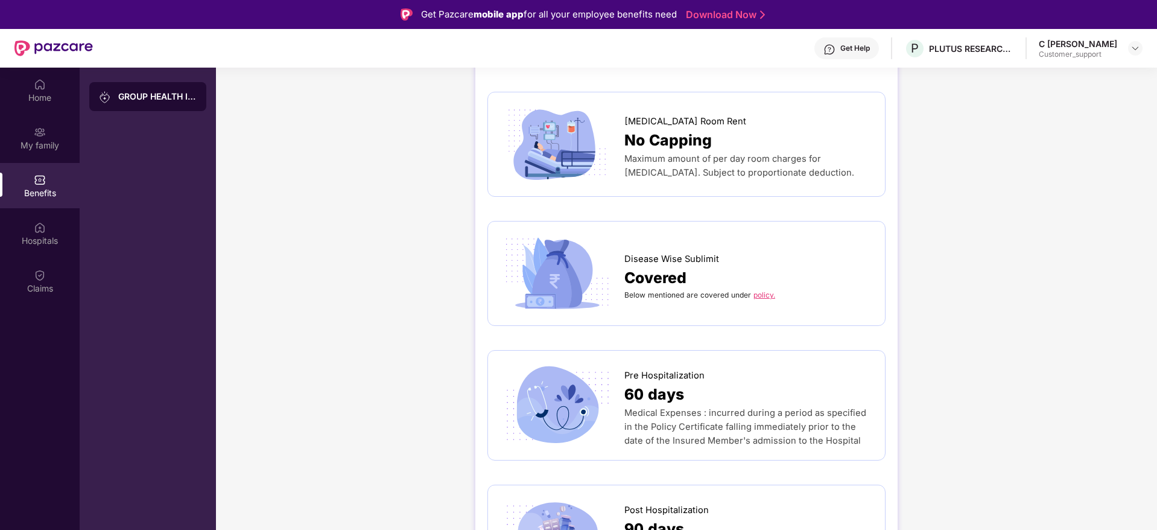
click at [768, 293] on link "policy." at bounding box center [764, 294] width 22 height 9
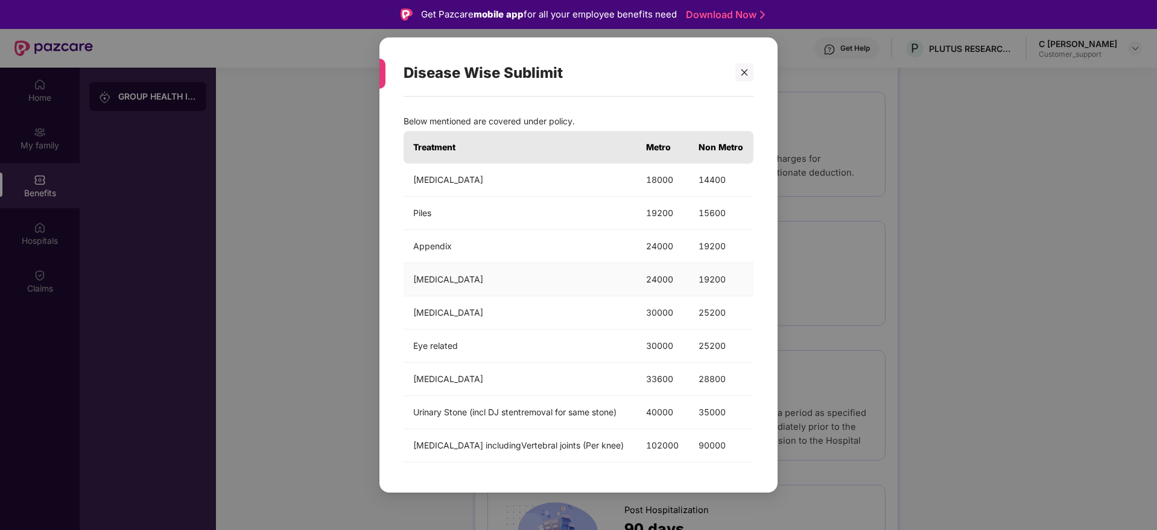
scroll to position [19, 0]
drag, startPoint x: 410, startPoint y: 131, endPoint x: 735, endPoint y: 137, distance: 325.2
click at [735, 137] on tr "Treatment Metro Non Metro" at bounding box center [579, 147] width 350 height 33
copy tr "Treatment Metro Non Metro"
click at [745, 69] on icon "close" at bounding box center [744, 72] width 7 height 7
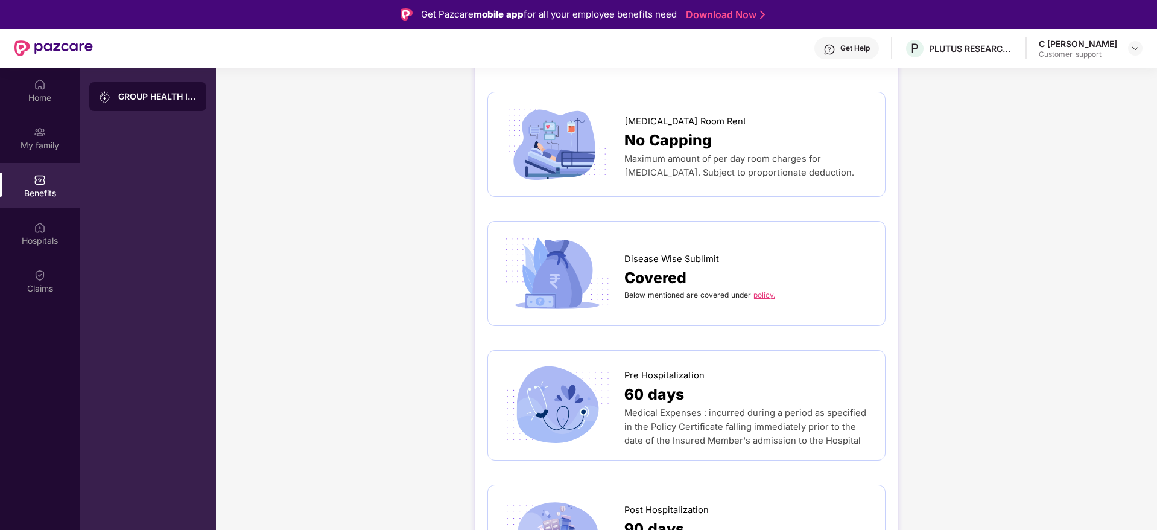
scroll to position [271, 0]
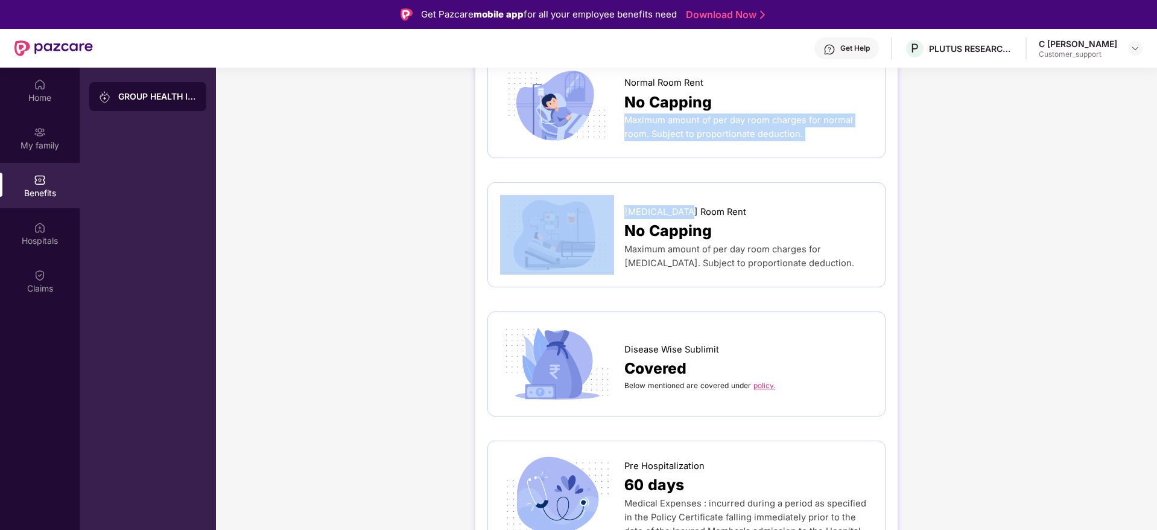
drag, startPoint x: 1155, startPoint y: 204, endPoint x: 1112, endPoint y: 105, distance: 108.6
click at [1156, 107] on html "Get Pazcare mobile app for all your employee benefits need Download Now Get Hel…" at bounding box center [578, 265] width 1157 height 530
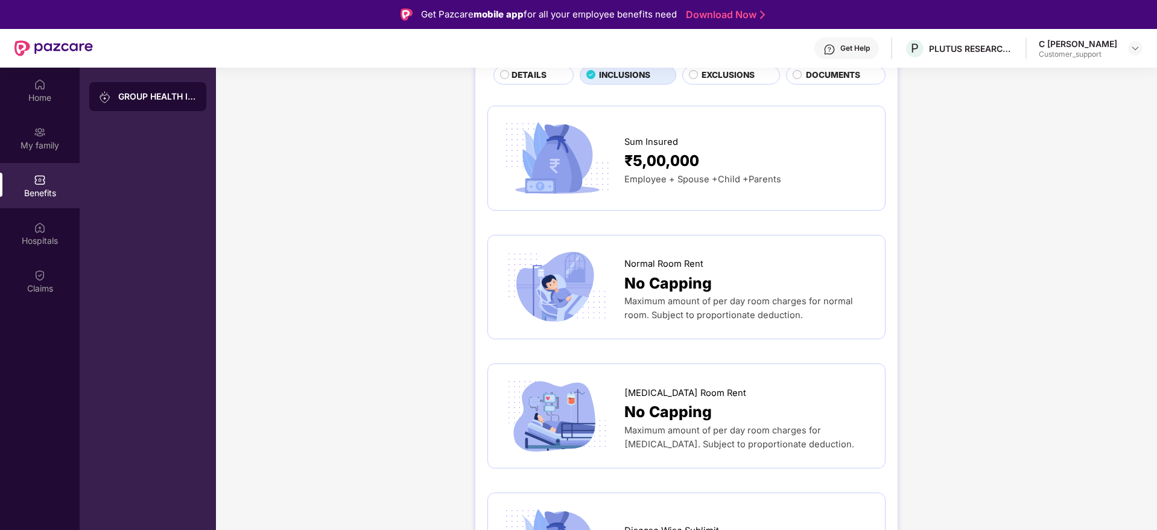
scroll to position [181, 0]
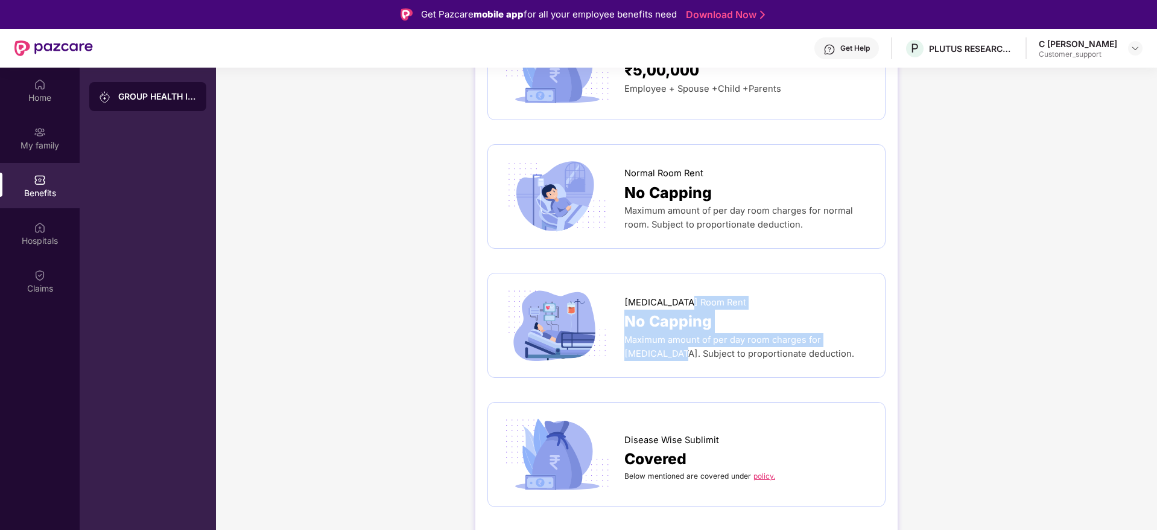
drag, startPoint x: 957, startPoint y: 284, endPoint x: 973, endPoint y: 348, distance: 66.4
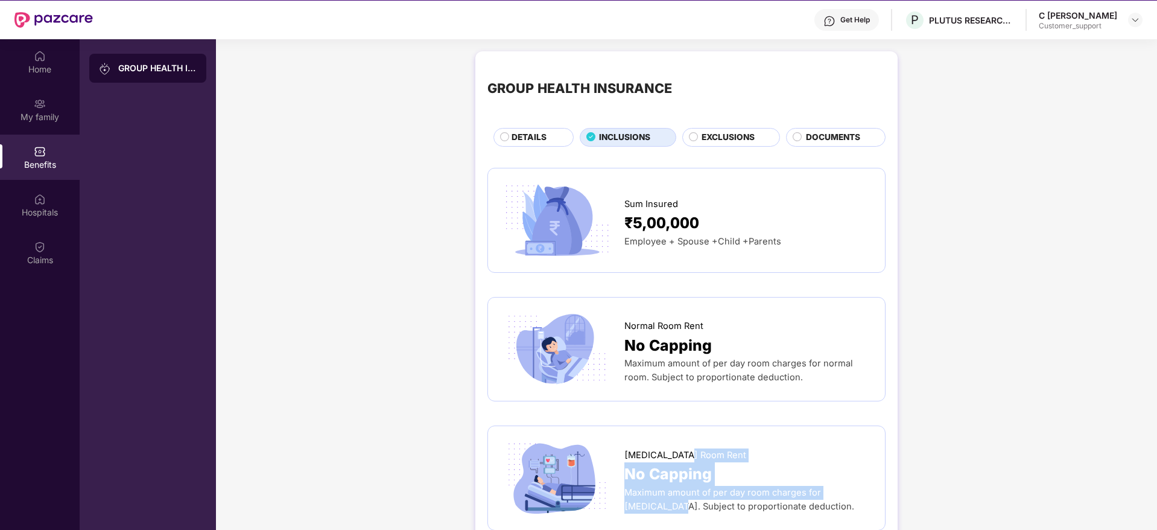
scroll to position [0, 0]
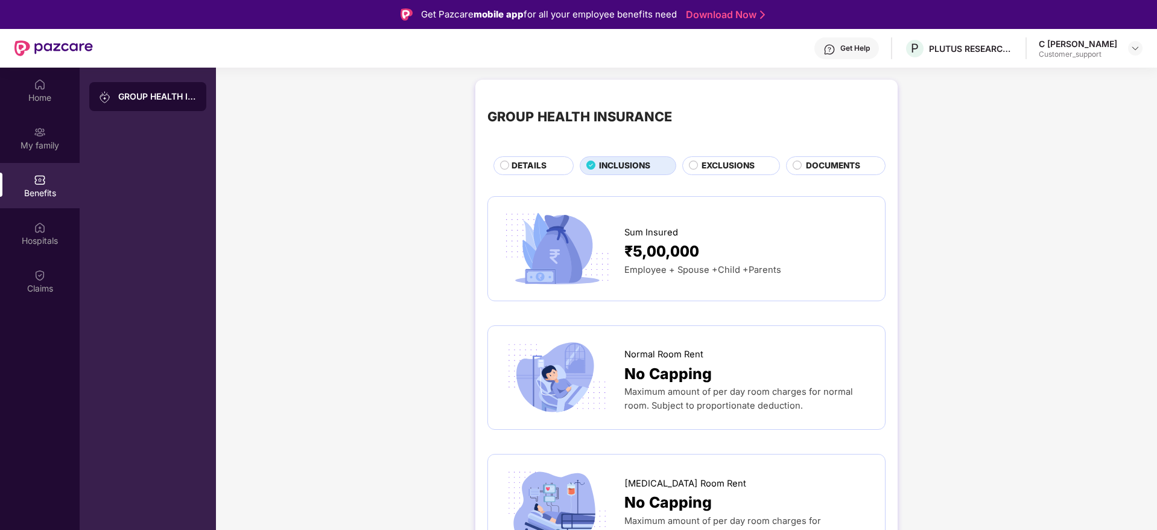
click at [544, 169] on span "DETAILS" at bounding box center [529, 165] width 35 height 13
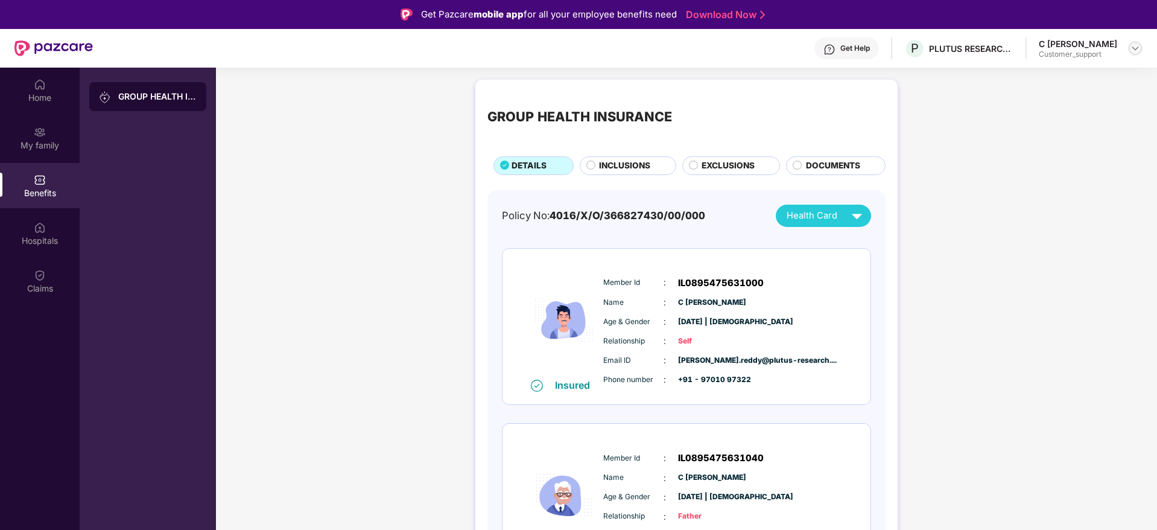
click at [1136, 46] on img at bounding box center [1135, 48] width 10 height 10
click at [1079, 84] on div "Switch to support view" at bounding box center [1078, 77] width 157 height 24
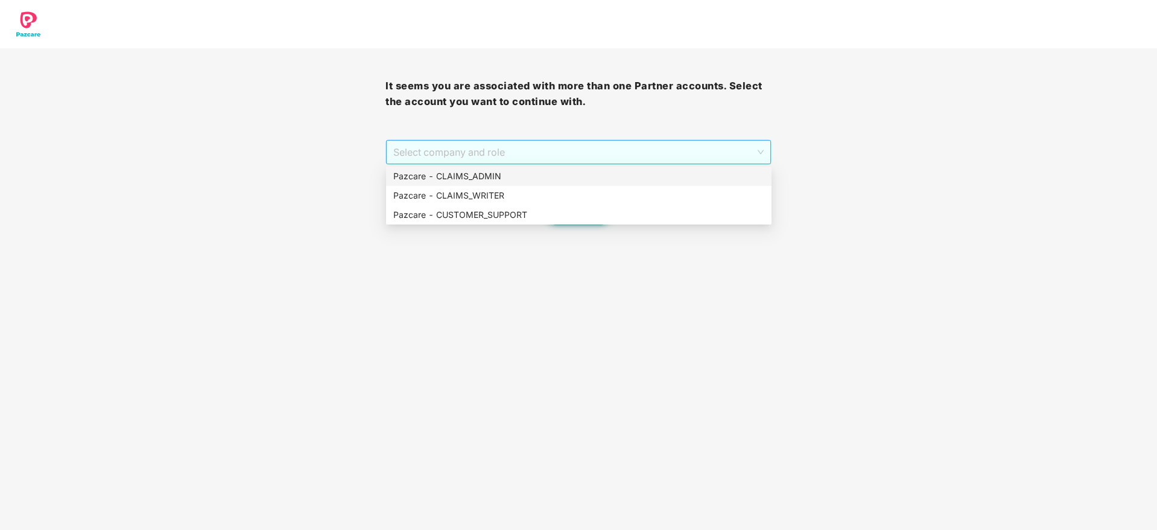
click at [449, 162] on span "Select company and role" at bounding box center [578, 152] width 370 height 23
click at [496, 215] on div "Pazcare - CUSTOMER_SUPPORT" at bounding box center [578, 214] width 371 height 13
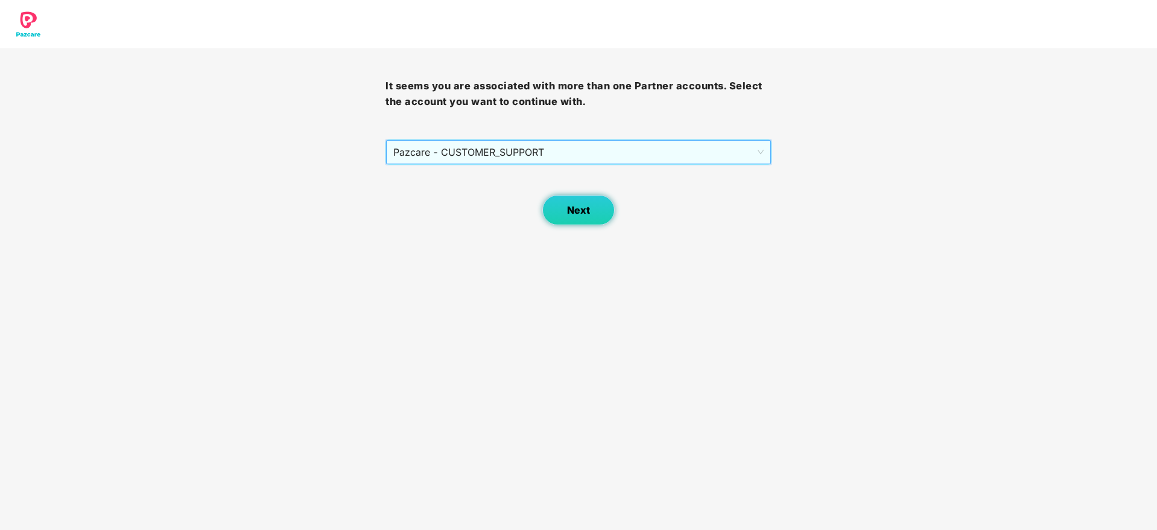
click at [550, 215] on button "Next" at bounding box center [578, 210] width 72 height 30
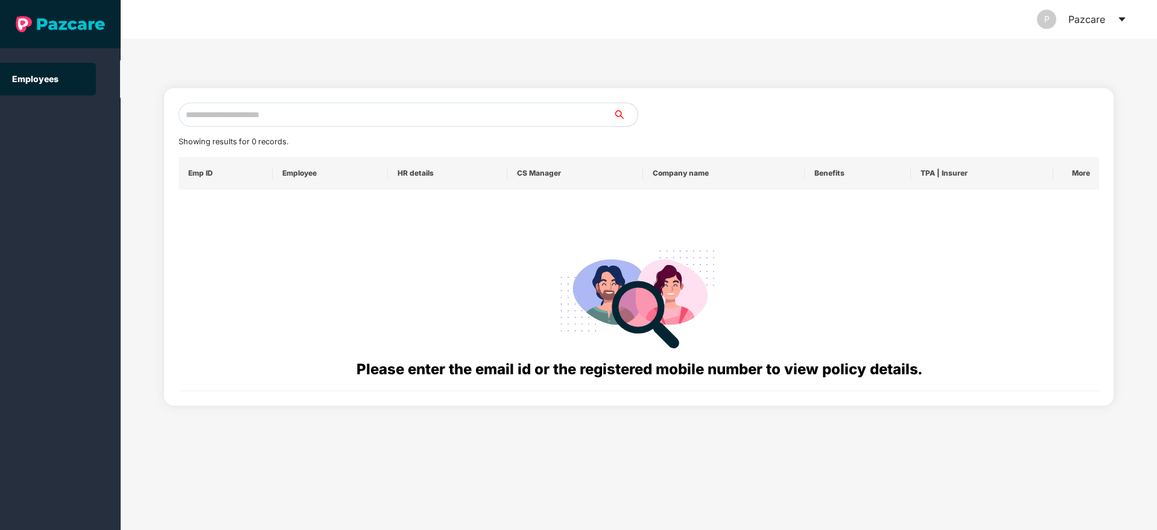
click at [375, 106] on input "text" at bounding box center [396, 115] width 435 height 24
paste input "**********"
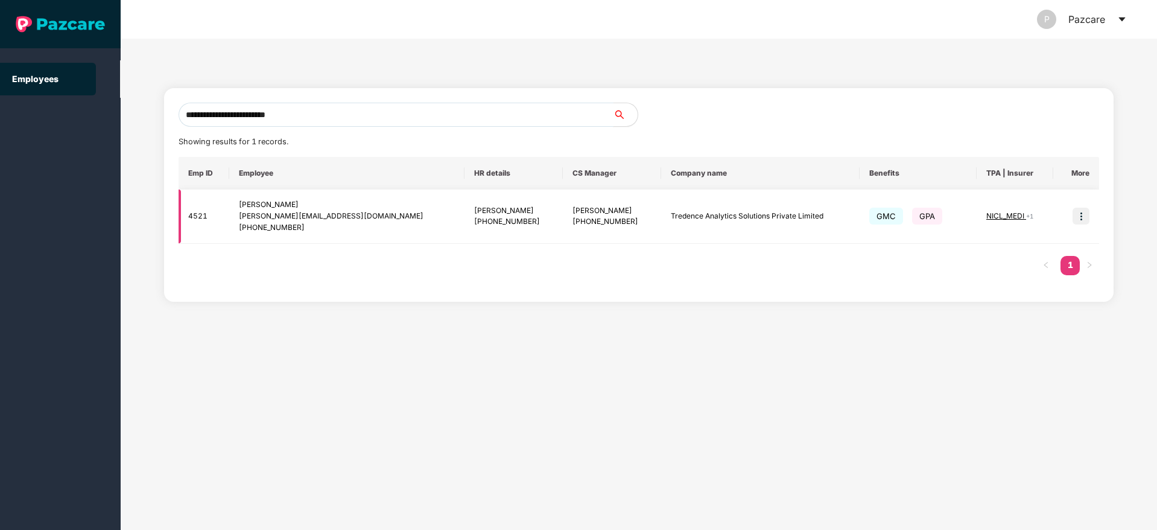
type input "**********"
click at [1077, 218] on img at bounding box center [1080, 215] width 17 height 17
click at [1074, 212] on img at bounding box center [1080, 215] width 17 height 17
click at [1077, 215] on img at bounding box center [1080, 215] width 17 height 17
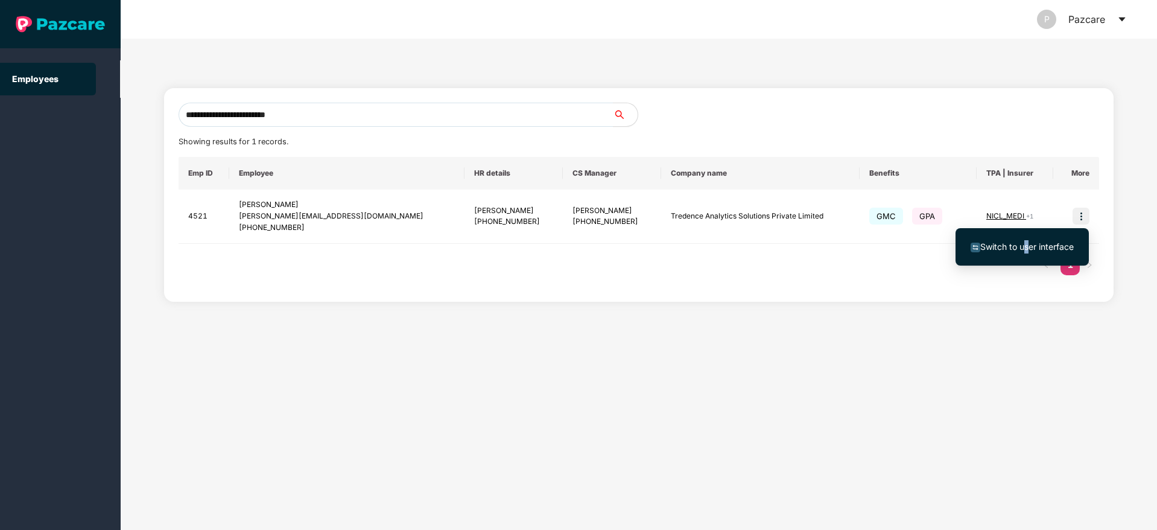
click at [1026, 249] on span "Switch to user interface" at bounding box center [1026, 246] width 93 height 10
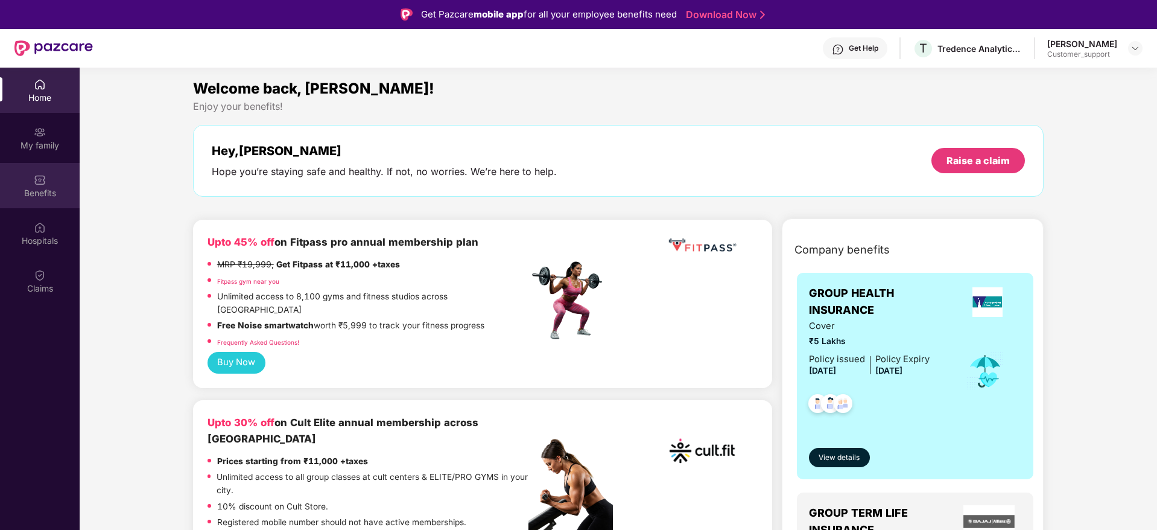
click at [53, 187] on div "Benefits" at bounding box center [40, 193] width 80 height 12
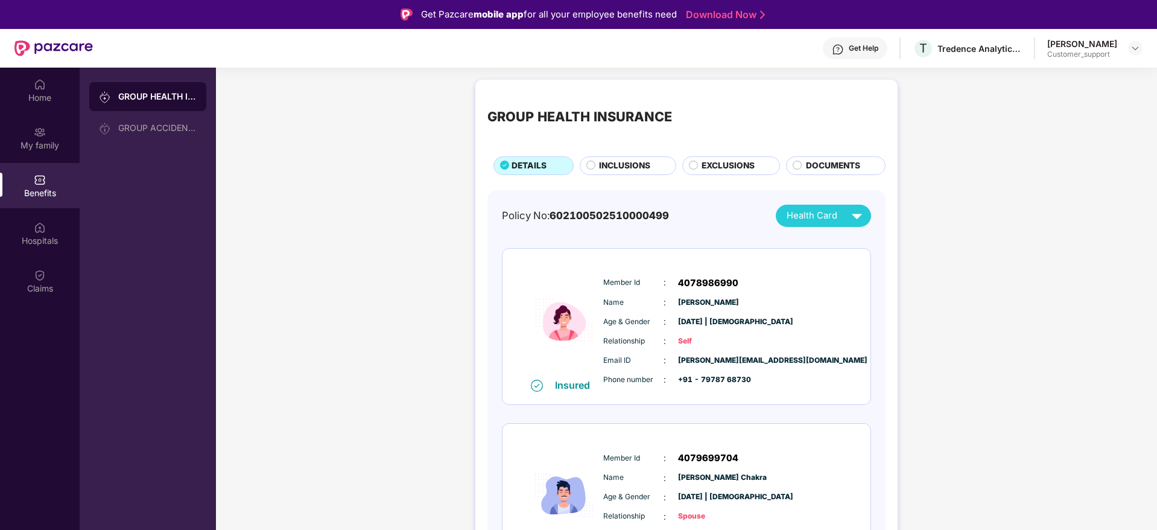
click at [624, 171] on span "INCLUSIONS" at bounding box center [624, 165] width 51 height 13
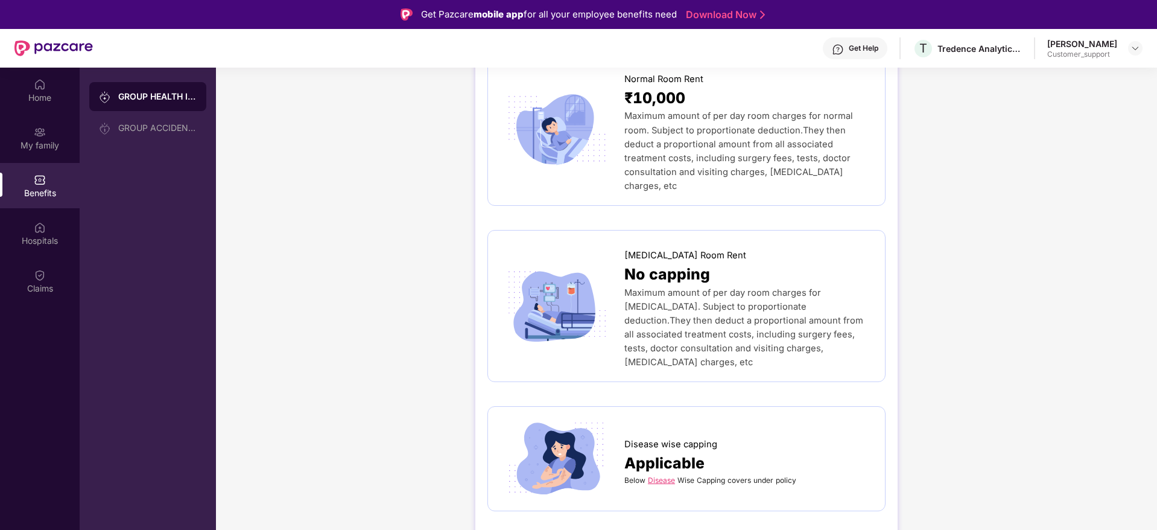
scroll to position [362, 0]
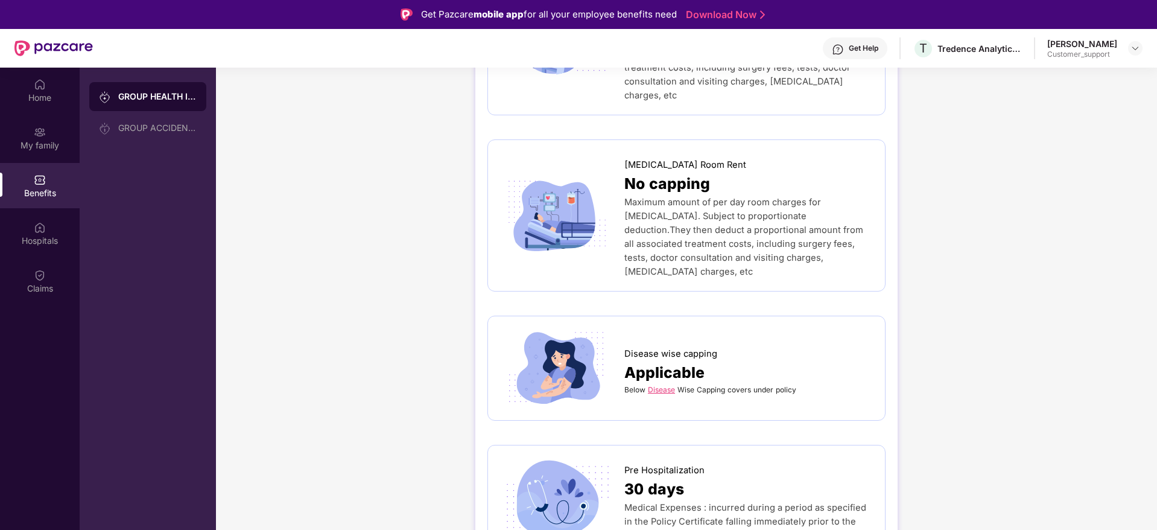
click at [651, 385] on link "Disease" at bounding box center [661, 389] width 27 height 9
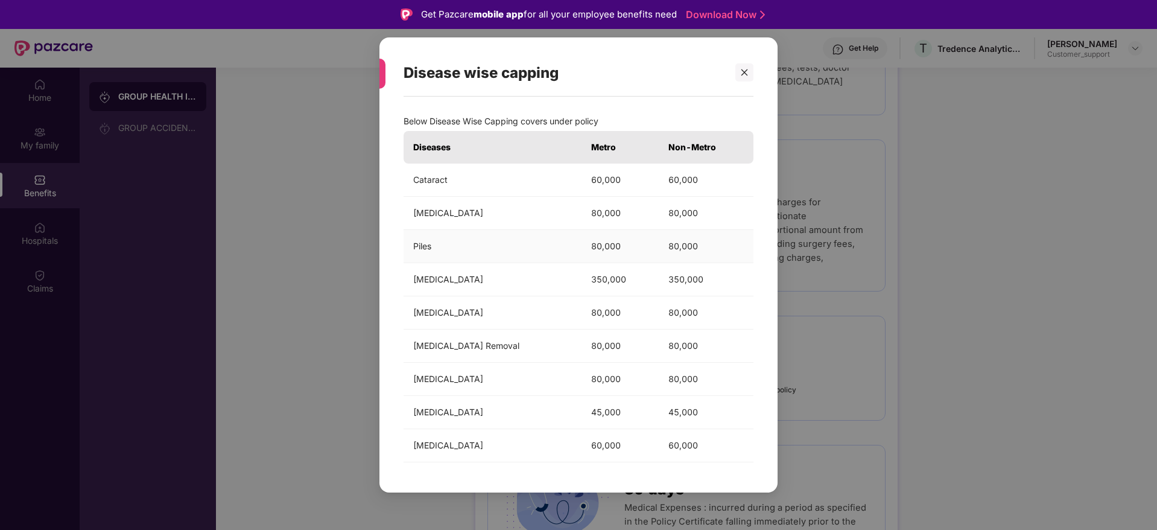
scroll to position [68, 0]
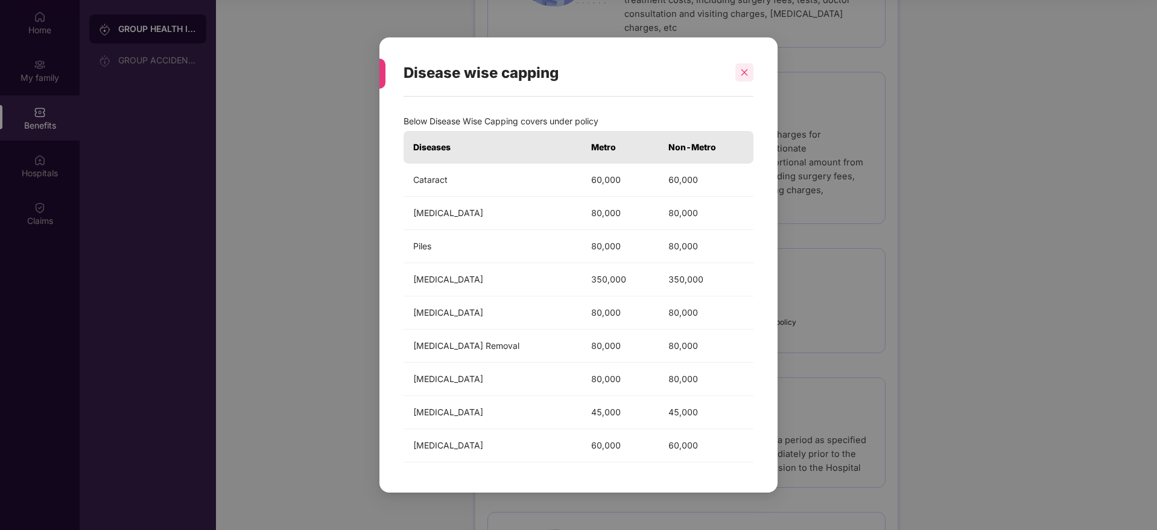
click at [746, 70] on icon "close" at bounding box center [744, 72] width 7 height 7
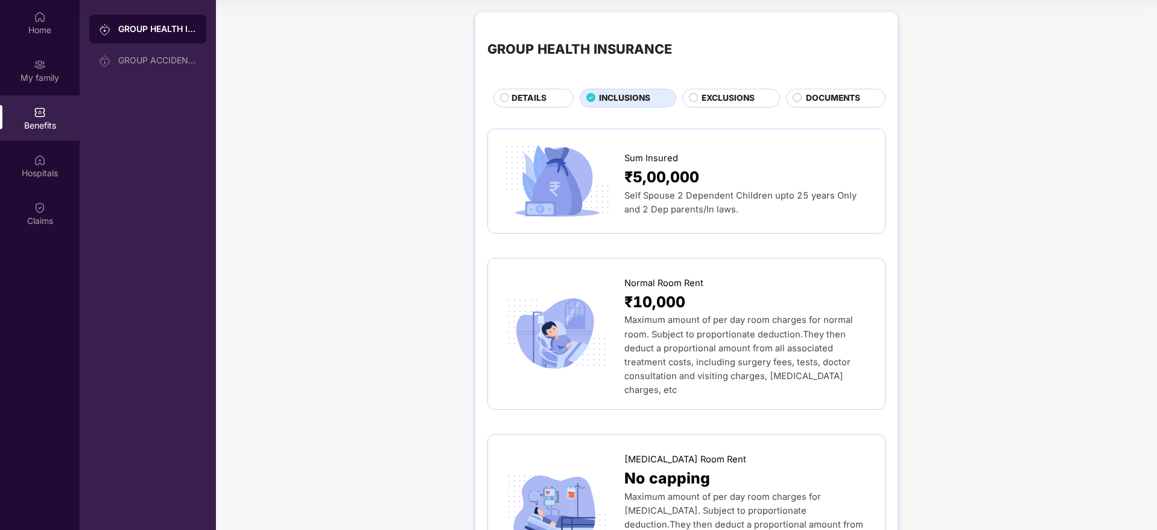
scroll to position [0, 0]
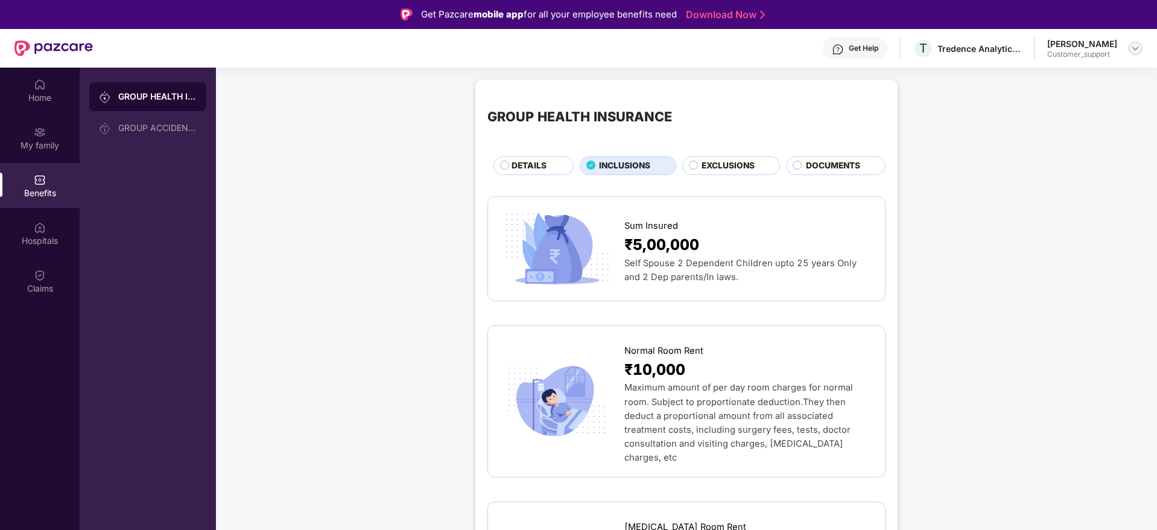
click at [1135, 45] on img at bounding box center [1135, 48] width 10 height 10
click at [1072, 85] on div "Switch to support view" at bounding box center [1078, 77] width 157 height 24
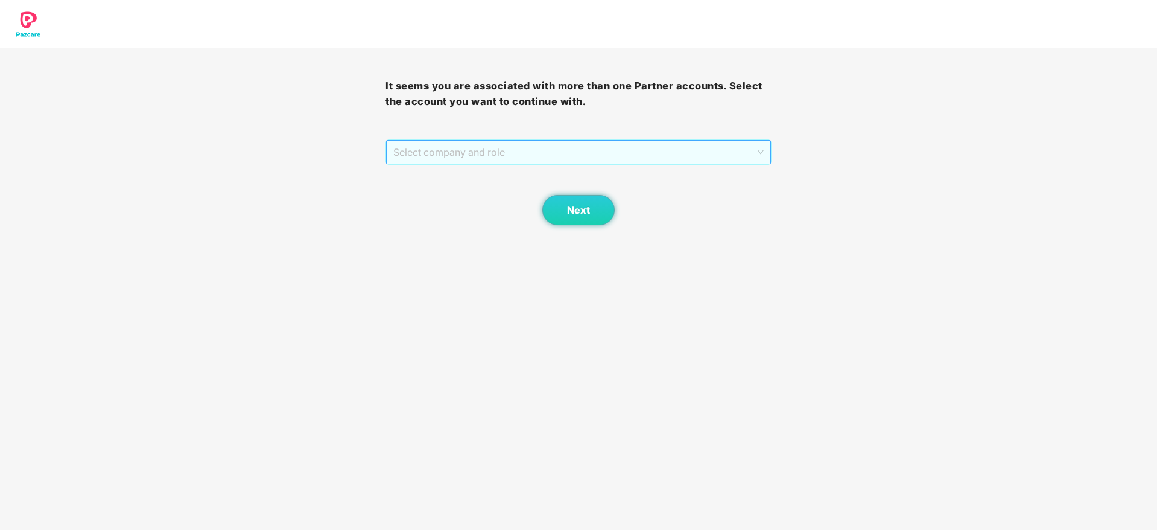
click at [673, 156] on span "Select company and role" at bounding box center [578, 152] width 370 height 23
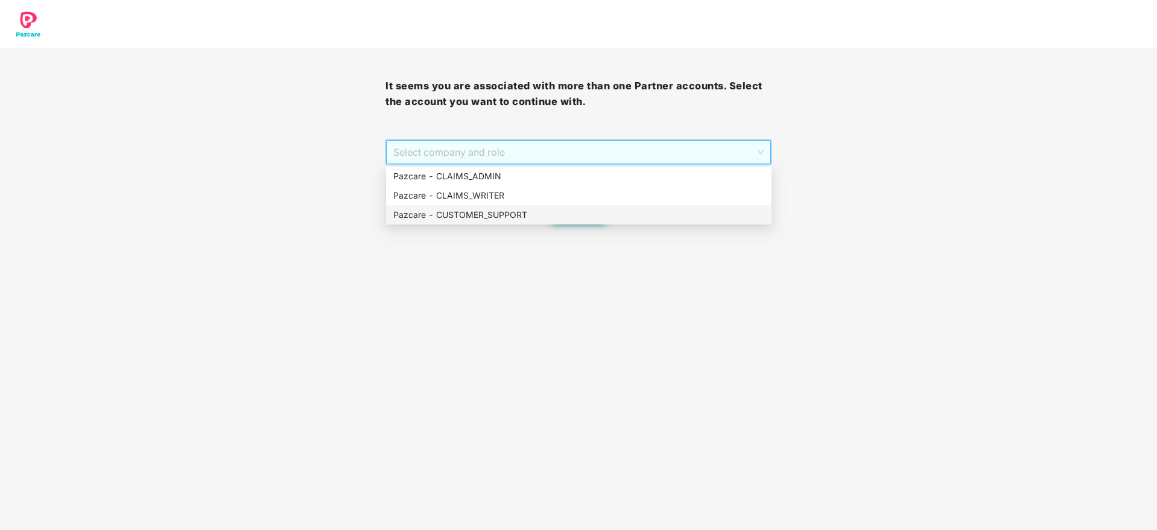
click at [561, 212] on div "Pazcare - CUSTOMER_SUPPORT" at bounding box center [578, 214] width 371 height 13
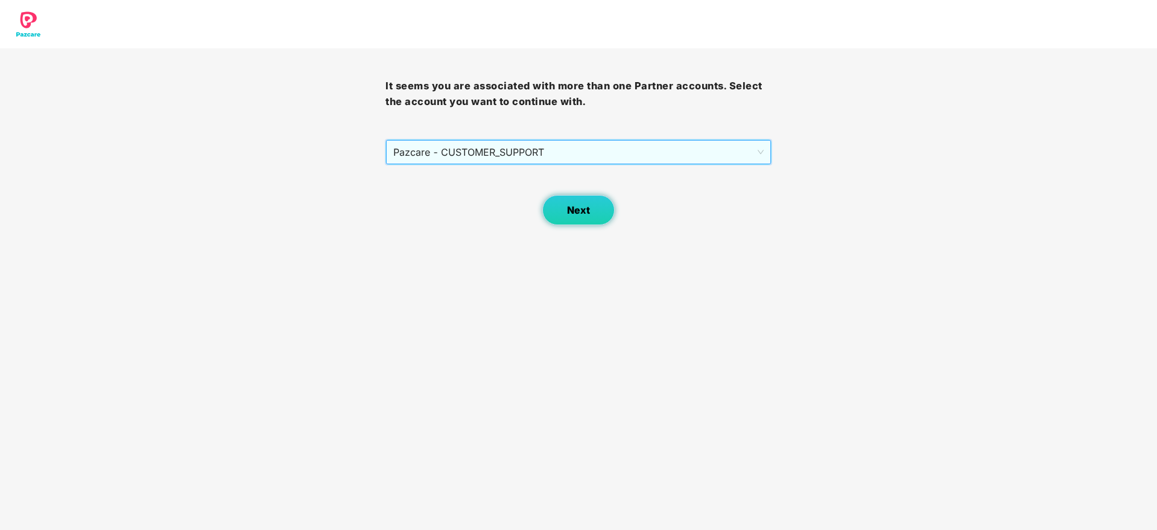
click at [571, 216] on button "Next" at bounding box center [578, 210] width 72 height 30
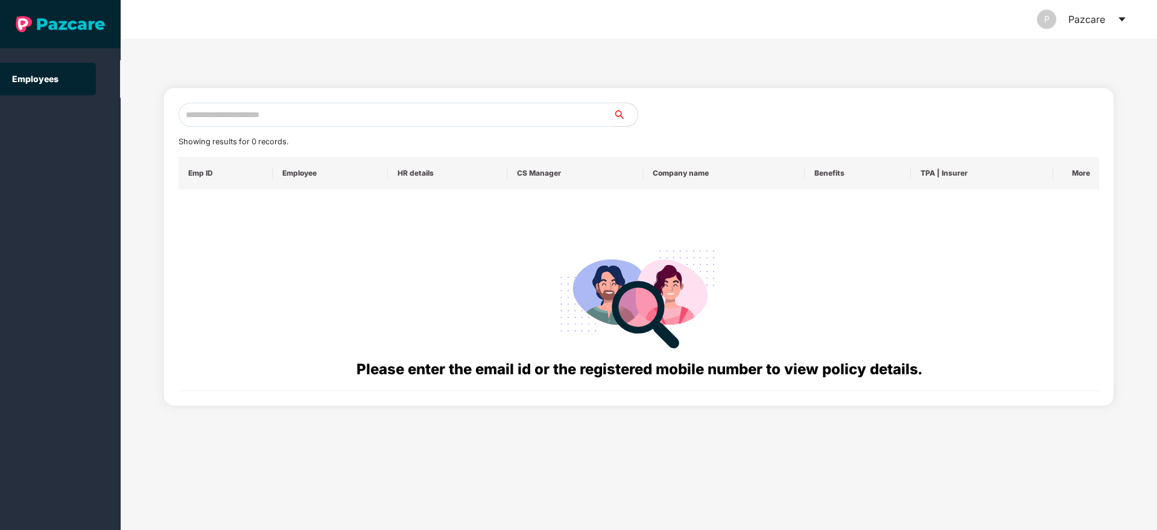
click at [388, 113] on input "text" at bounding box center [396, 115] width 435 height 24
paste input "**********"
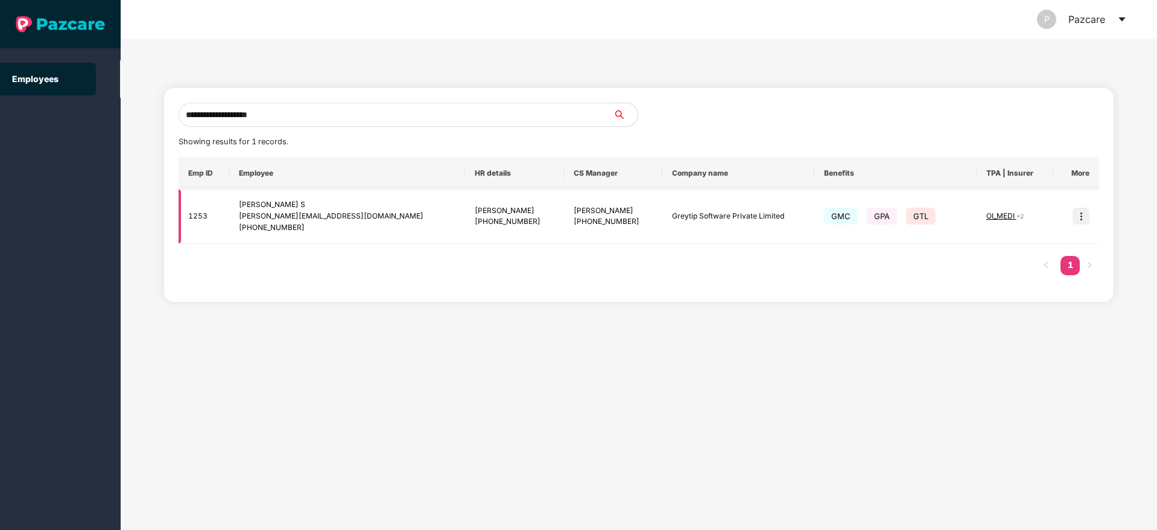
type input "**********"
click at [1075, 212] on img at bounding box center [1080, 215] width 17 height 17
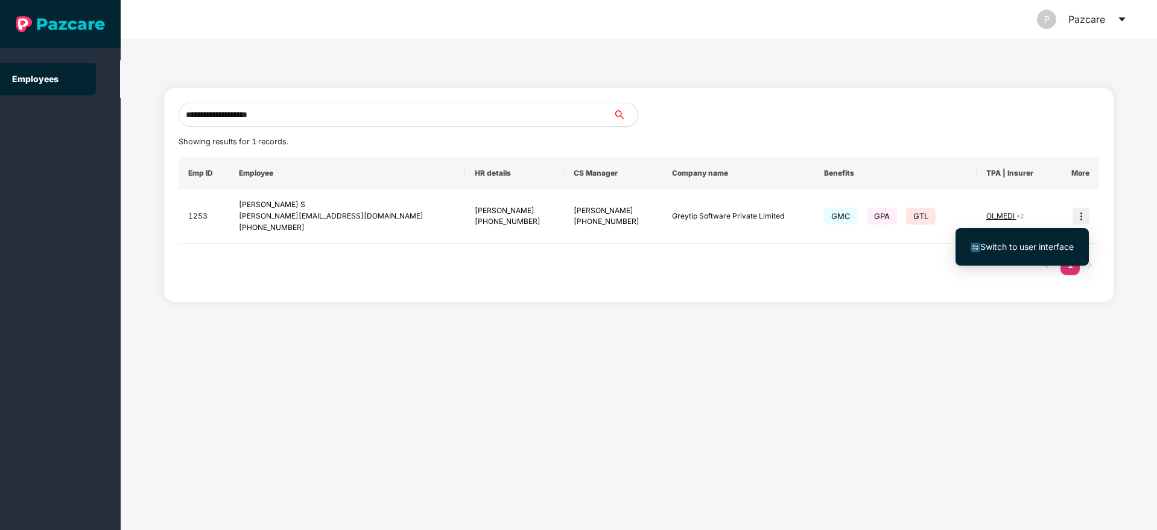
click at [1033, 245] on span "Switch to user interface" at bounding box center [1026, 246] width 93 height 10
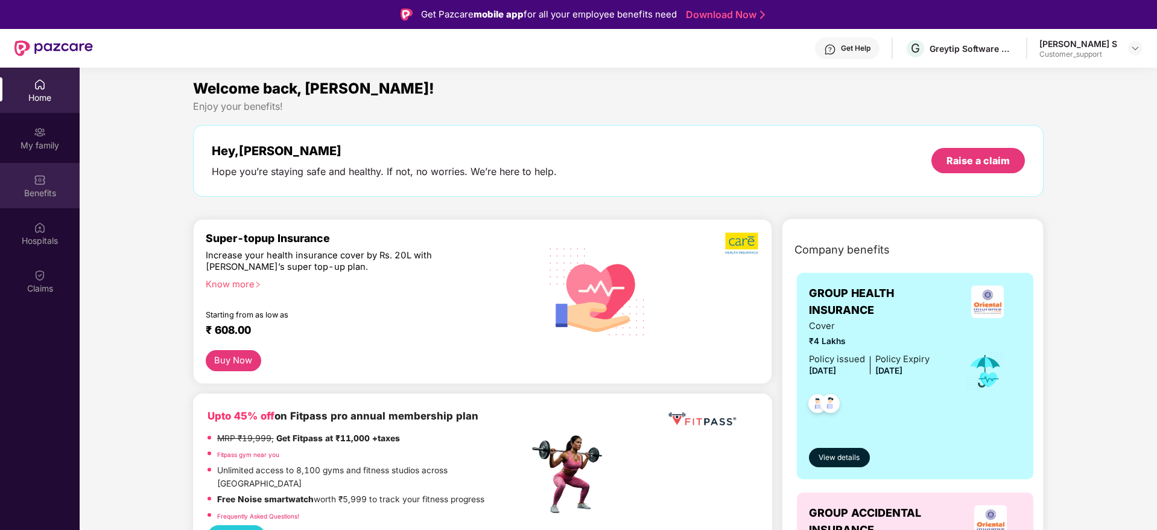
click at [51, 196] on div "Benefits" at bounding box center [40, 193] width 80 height 12
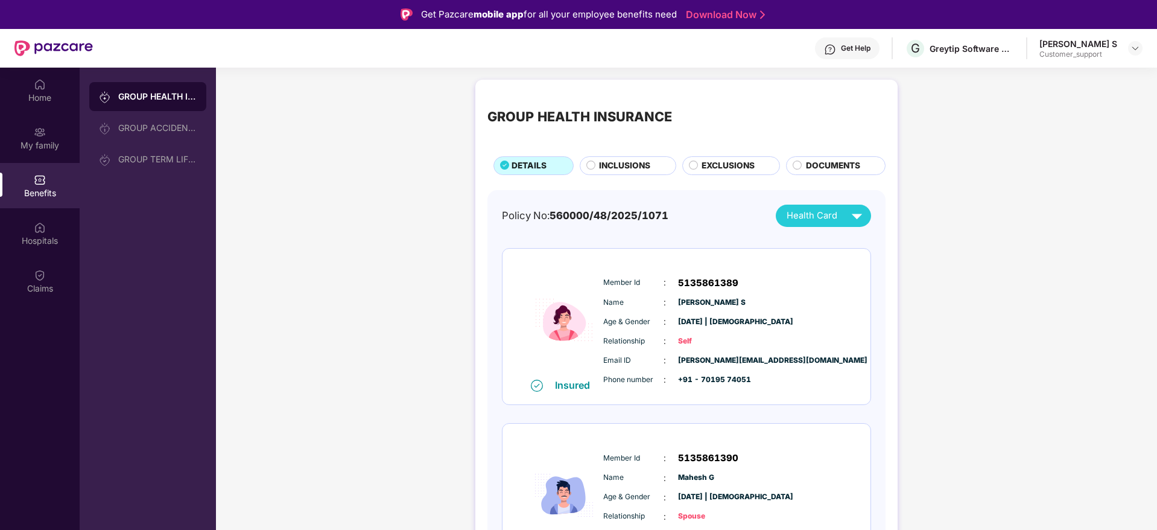
click at [635, 165] on span "INCLUSIONS" at bounding box center [624, 165] width 51 height 13
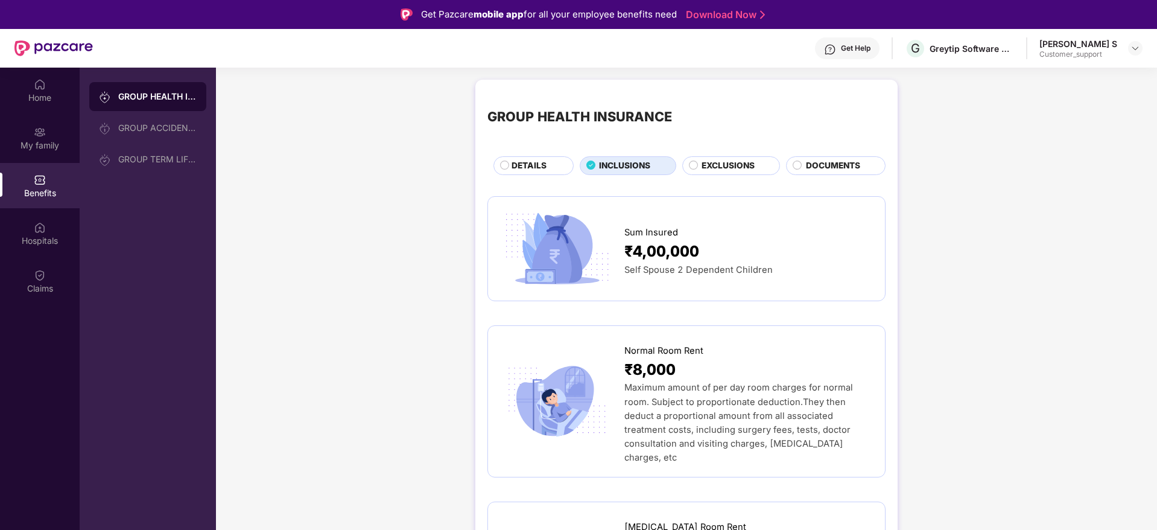
click at [727, 163] on span "EXCLUSIONS" at bounding box center [728, 165] width 53 height 13
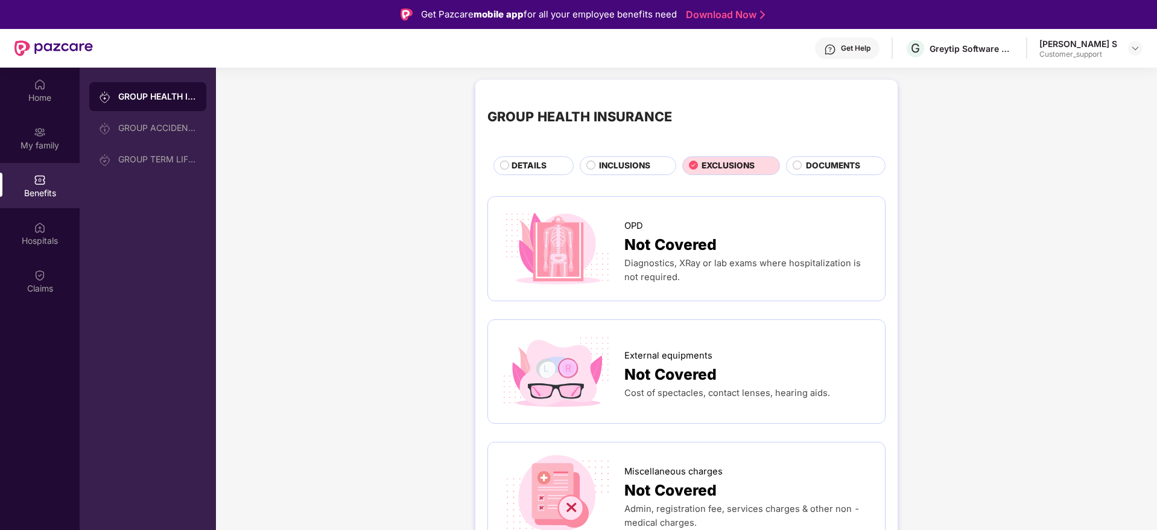
click at [838, 173] on div "DOCUMENTS" at bounding box center [839, 166] width 79 height 15
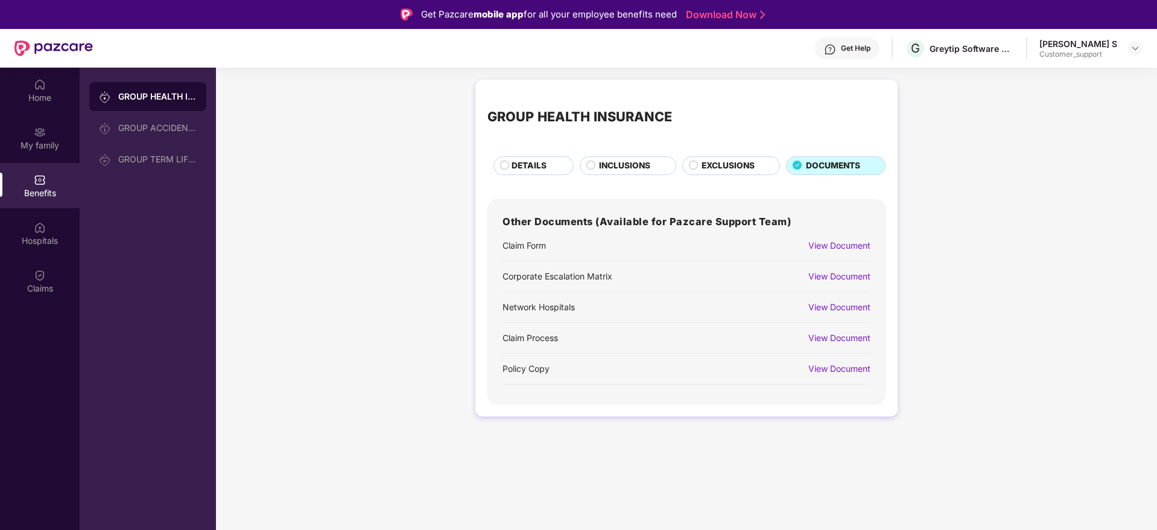
click at [843, 367] on div "View Document" at bounding box center [839, 368] width 62 height 13
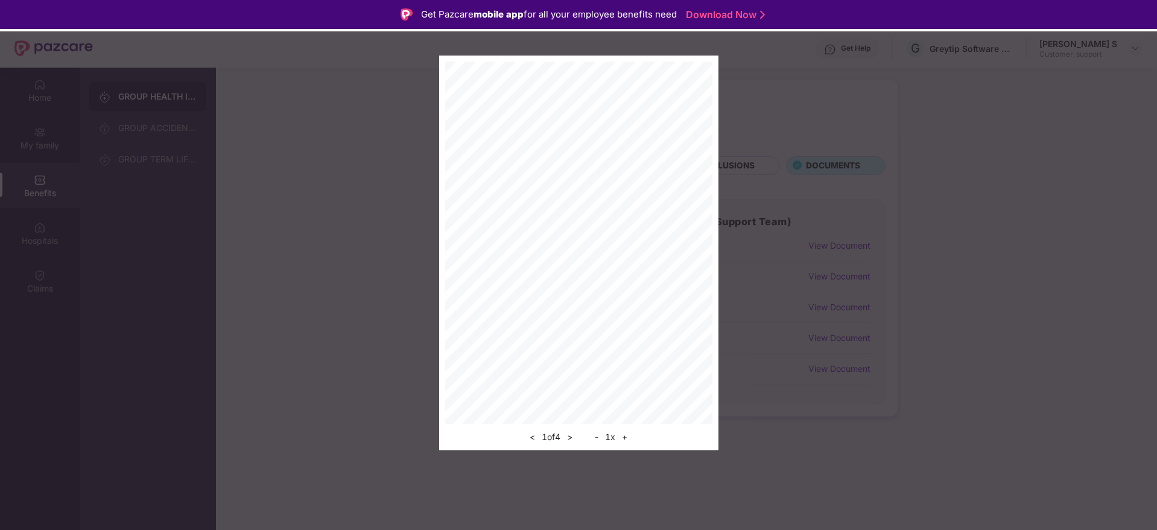
click at [570, 439] on button ">" at bounding box center [569, 436] width 13 height 14
click at [627, 436] on button "+" at bounding box center [624, 436] width 13 height 14
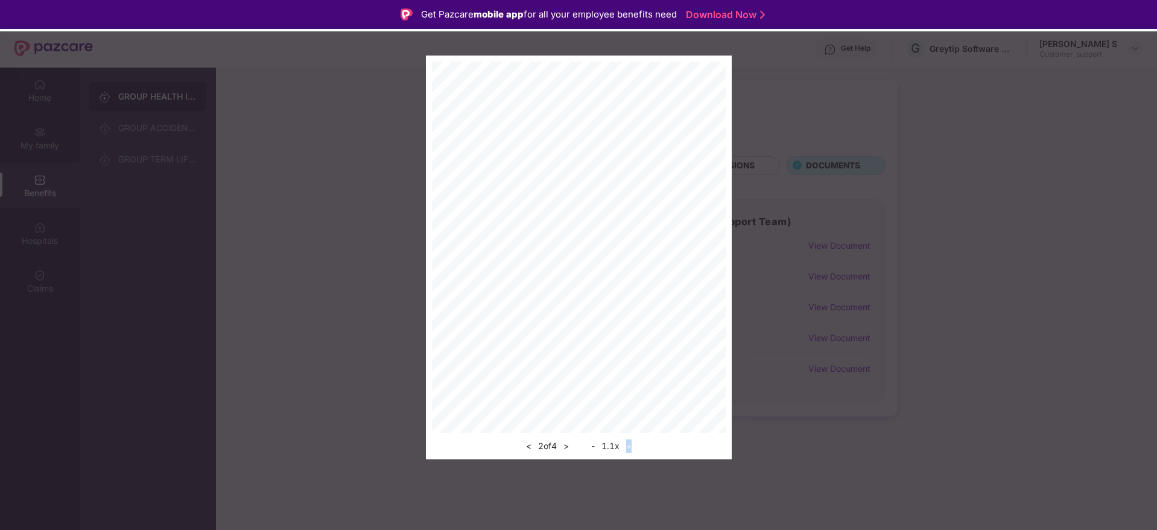
click at [628, 435] on div "< 2 of 4 > - 1.1 x +" at bounding box center [579, 442] width 294 height 21
click at [632, 446] on button "+" at bounding box center [628, 446] width 13 height 14
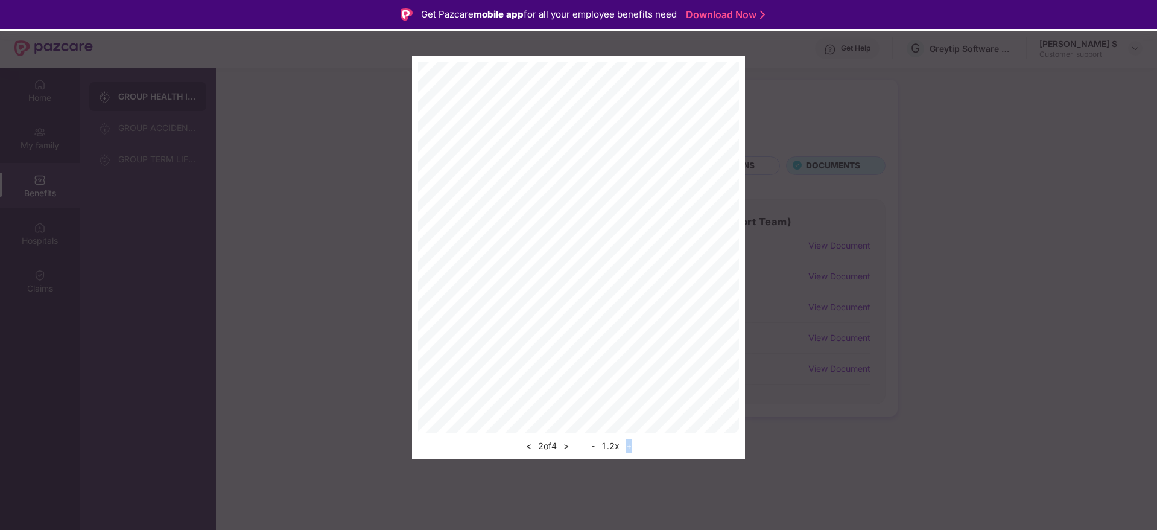
click at [632, 446] on button "+" at bounding box center [628, 446] width 13 height 14
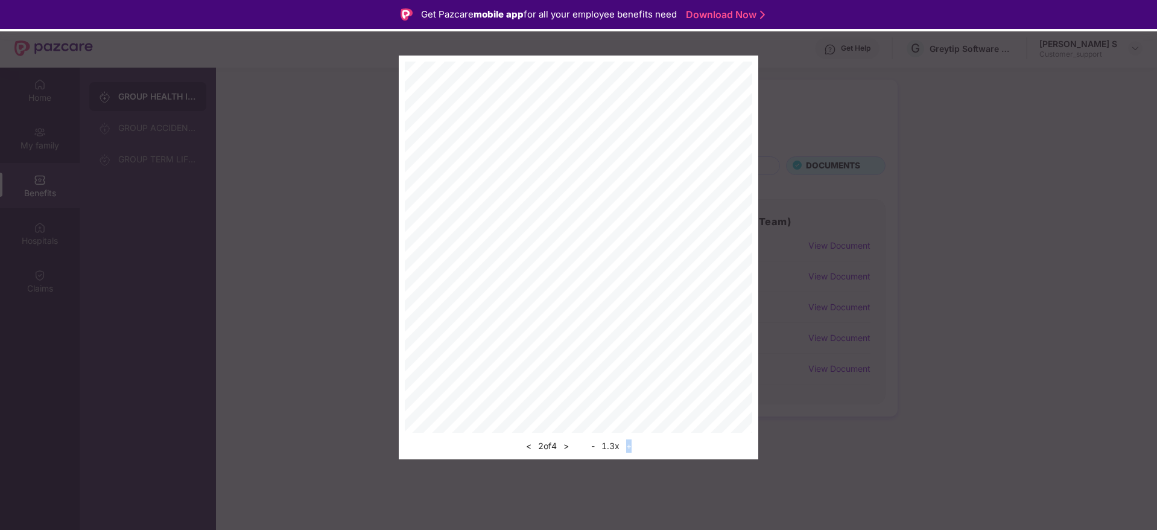
click at [632, 446] on button "+" at bounding box center [628, 446] width 13 height 14
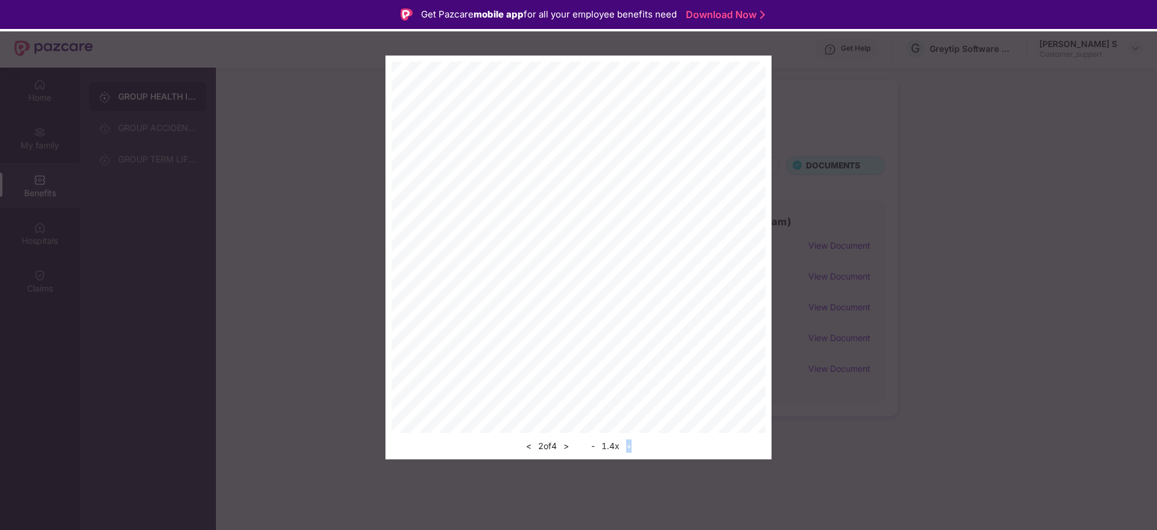
click at [632, 446] on button "+" at bounding box center [628, 446] width 13 height 14
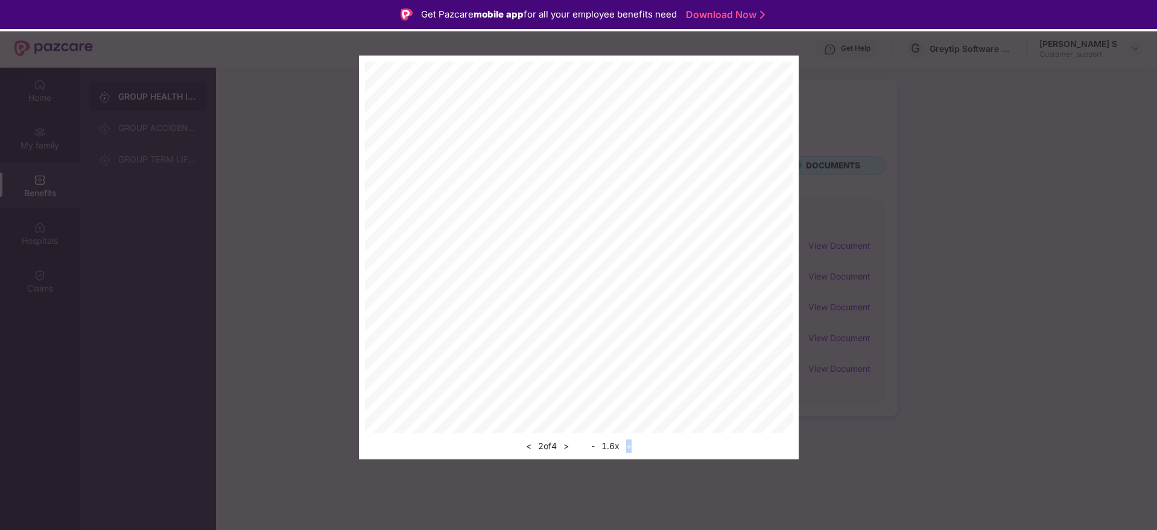
click at [631, 446] on button "+" at bounding box center [628, 446] width 13 height 14
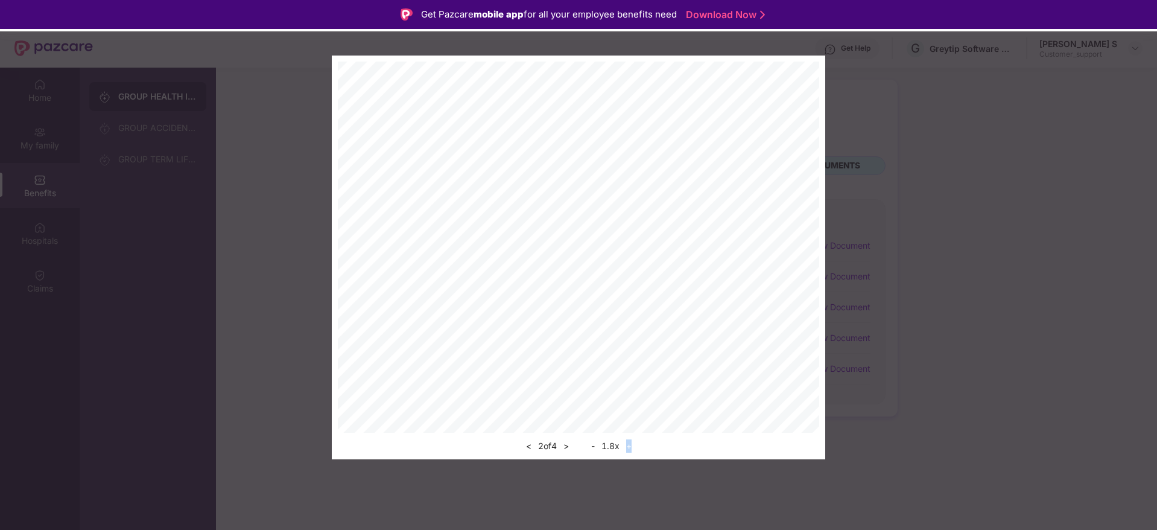
scroll to position [68, 0]
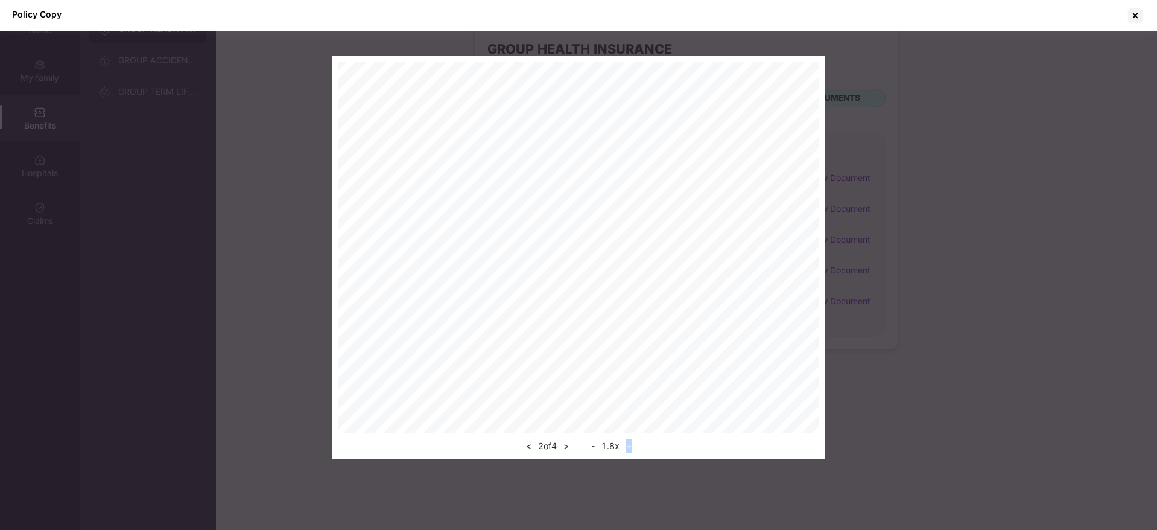
click at [568, 445] on button ">" at bounding box center [566, 446] width 13 height 14
